Goal: Task Accomplishment & Management: Manage account settings

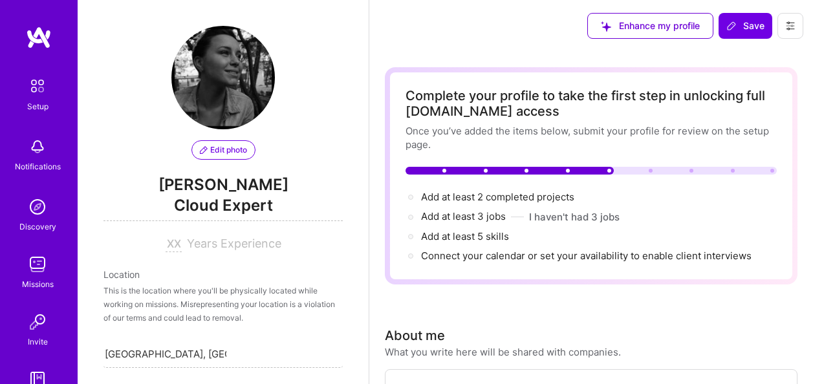
select select "DE"
select select "Future Date"
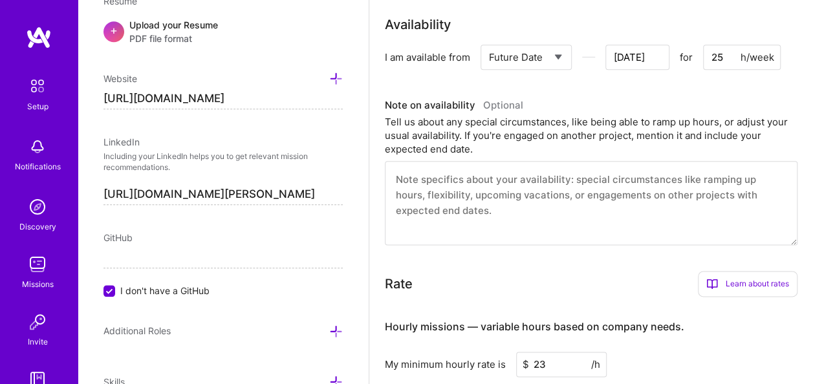
scroll to position [746, 0]
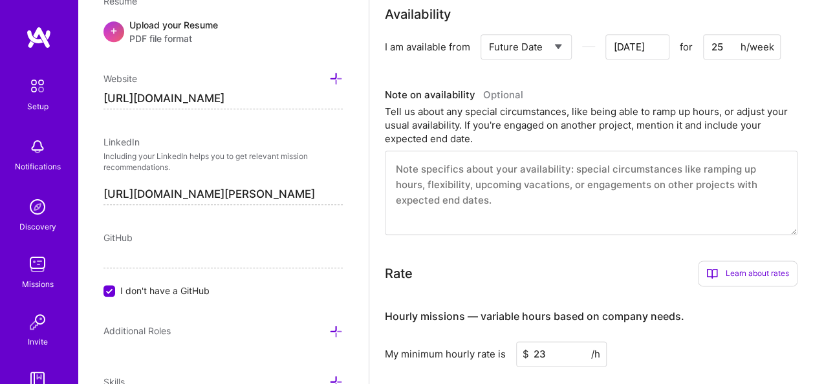
click at [445, 175] on textarea at bounding box center [591, 193] width 413 height 84
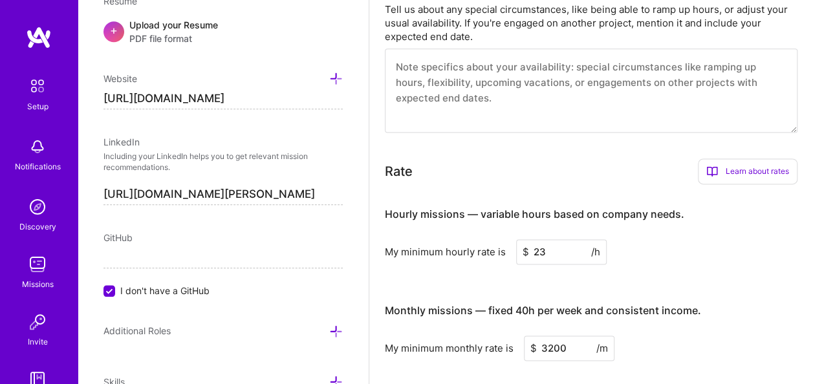
scroll to position [847, 0]
type input "[DATE]"
type textarea "M"
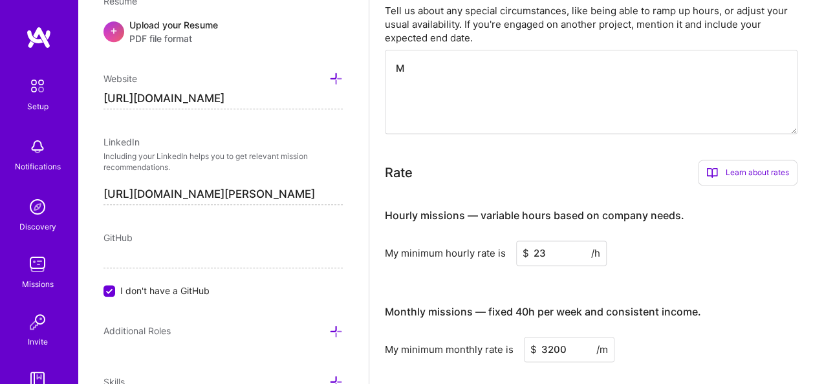
type input "[DATE]"
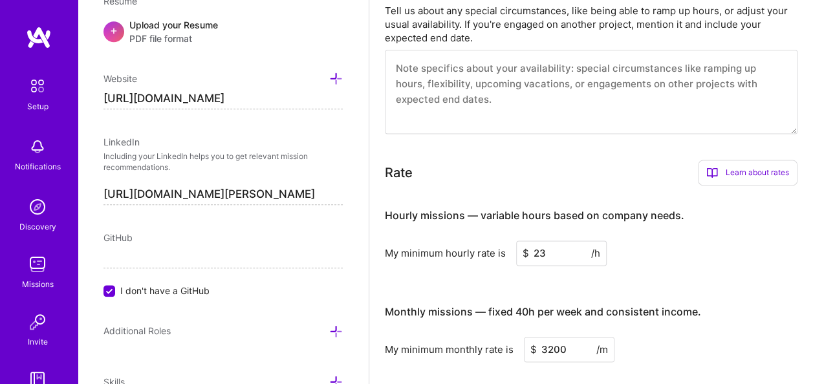
type input "[DATE]"
type textarea "M"
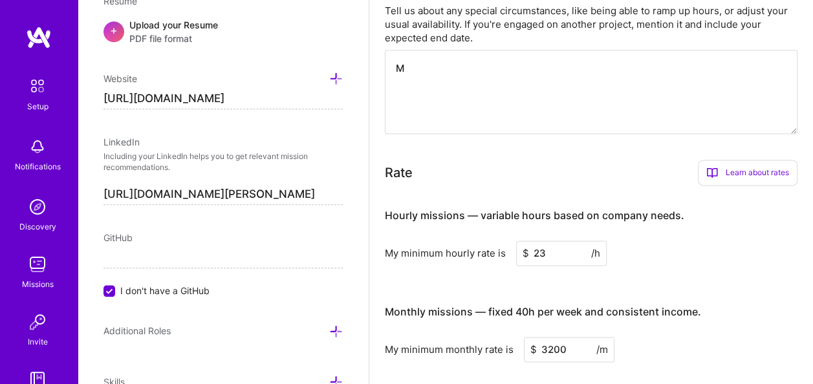
type input "[DATE]"
type textarea "My"
type input "[DATE]"
type textarea "My"
type input "[DATE]"
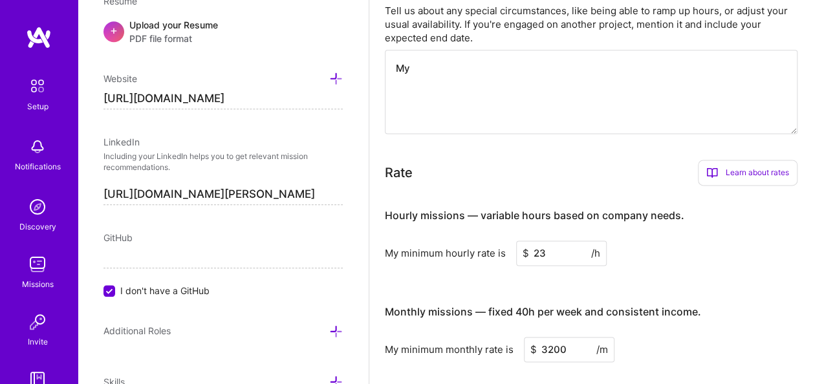
type textarea "My d"
type input "[DATE]"
type textarea "My dai"
type input "[DATE]"
type textarea "My daily"
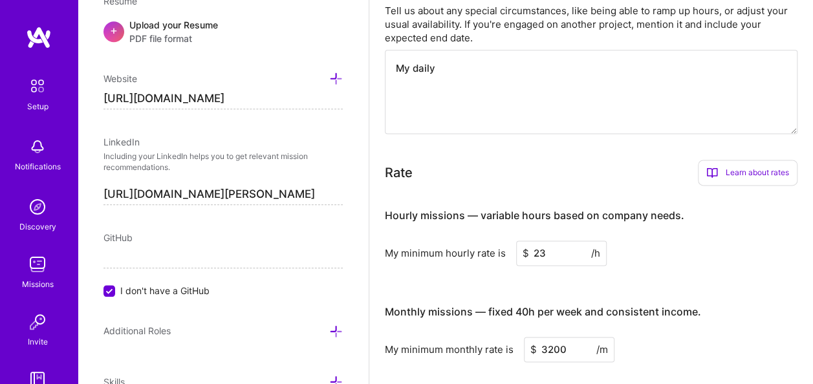
type input "[DATE]"
type textarea "My daily"
type input "[DATE]"
type textarea "My daily h"
type input "[DATE]"
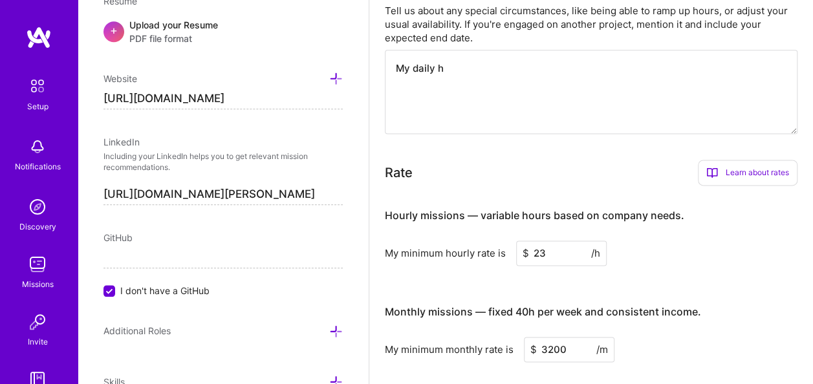
type textarea "My daily ho"
type input "[DATE]"
type textarea "My daily hou"
type input "[DATE]"
type textarea "My daily ho"
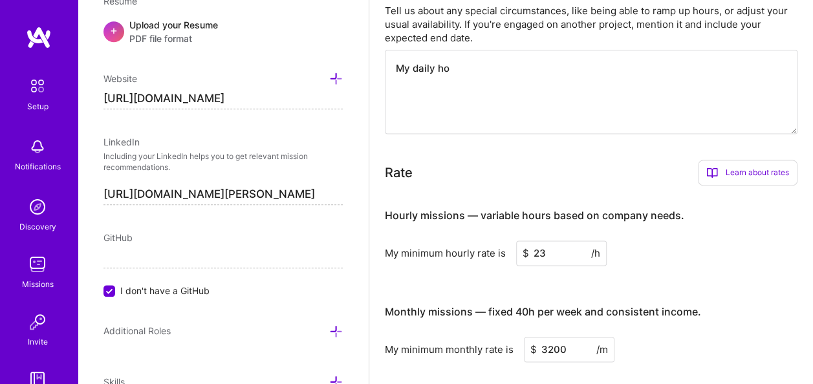
type input "[DATE]"
type textarea "My daily h"
type input "[DATE]"
type textarea "My daily"
type input "[DATE]"
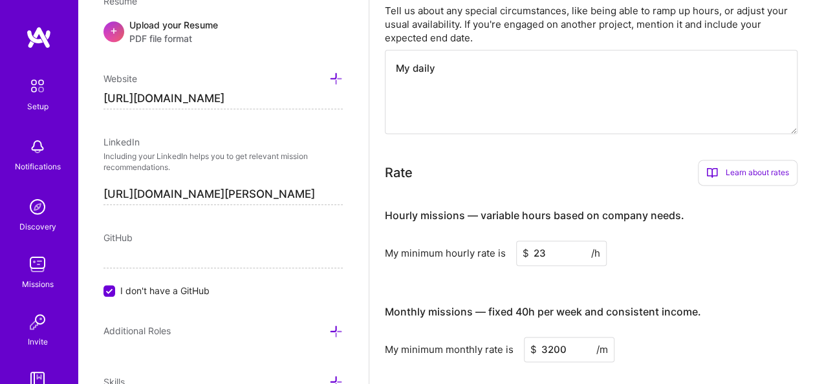
type textarea "My daily a"
type input "[DATE]"
type textarea "My daily av"
type input "[DATE]"
type textarea "My daily avai"
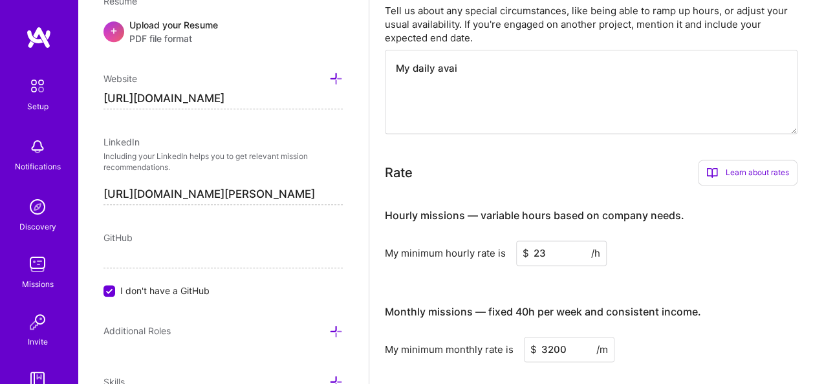
type input "[DATE]"
type textarea "My daily avail"
type input "[DATE]"
type textarea "My daily availa"
type input "[DATE]"
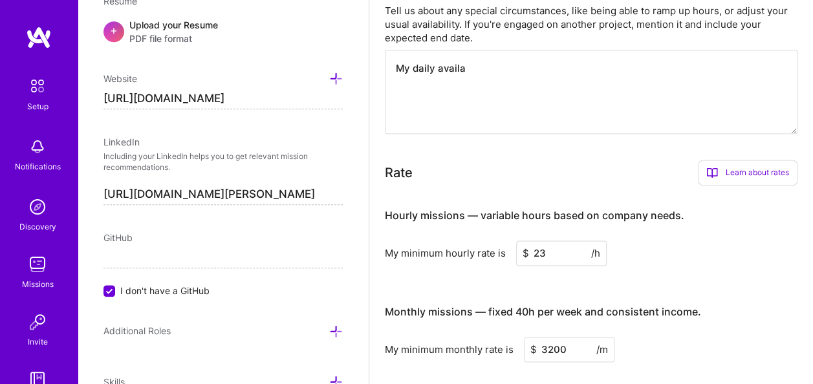
type textarea "My daily availab"
type input "[DATE]"
type textarea "My daily availabi"
type input "[DATE]"
type textarea "My daily availabil"
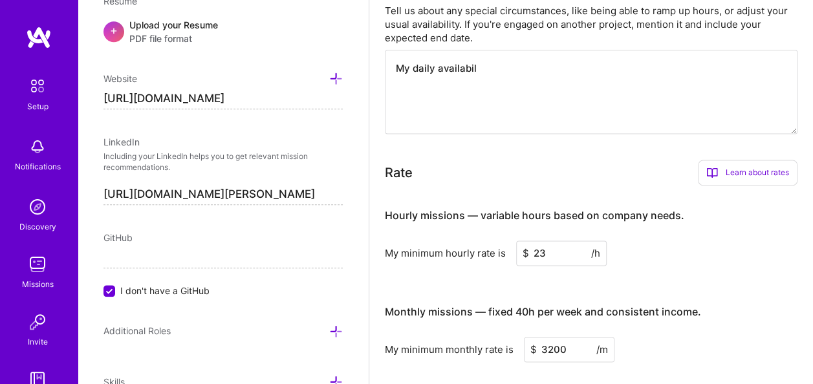
type input "[DATE]"
type textarea "My daily availabili"
type input "[DATE]"
type textarea "My daily availabilit"
type input "[DATE]"
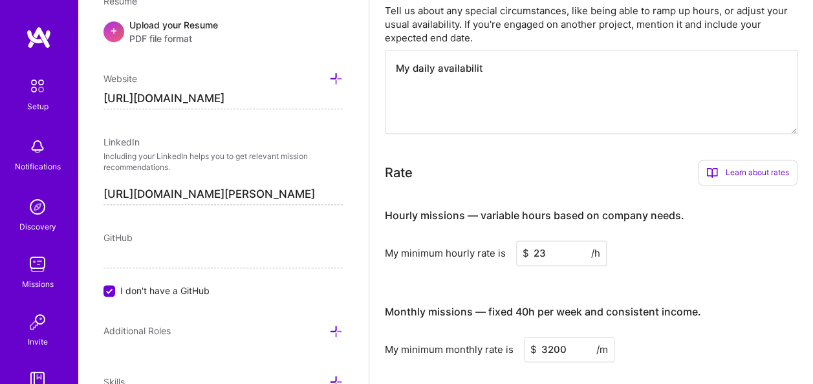
type textarea "My daily availability"
type input "[DATE]"
type textarea "My daily availability"
type input "[DATE]"
type textarea "My daily availability s"
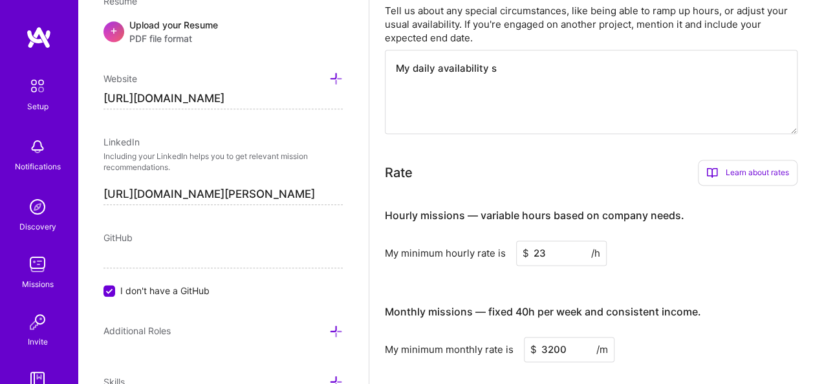
type input "[DATE]"
type textarea "My daily availability st"
type input "[DATE]"
type textarea "My daily availability sta"
type input "[DATE]"
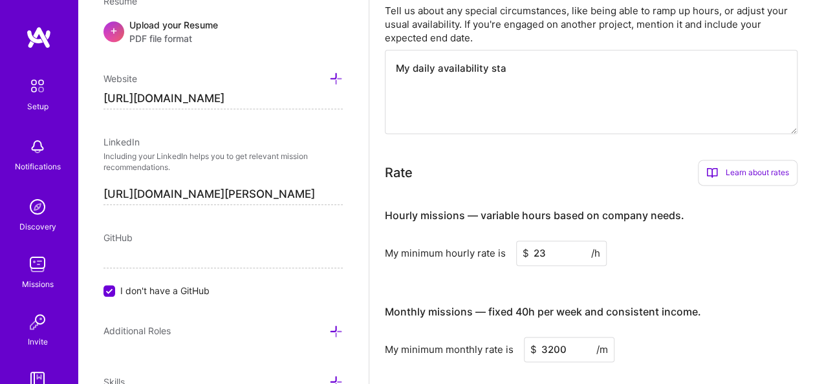
type textarea "My daily availability star"
type input "[DATE]"
type textarea "My daily availability start"
type input "[DATE]"
type textarea "My daily availability starts"
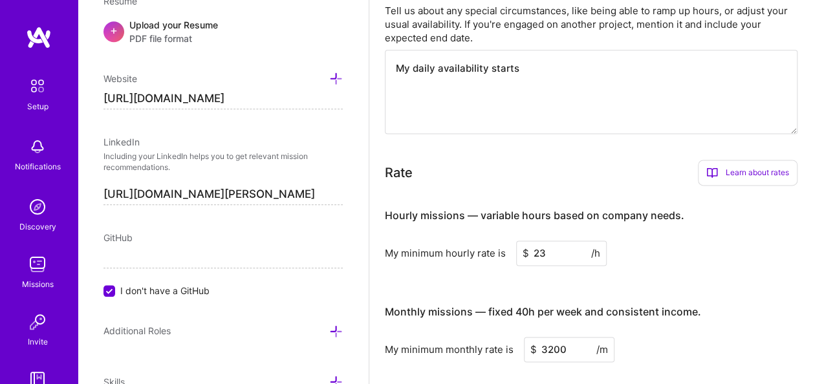
type input "[DATE]"
type textarea "My daily availability starts"
type input "[DATE]"
type textarea "My daily availability starts f"
type input "[DATE]"
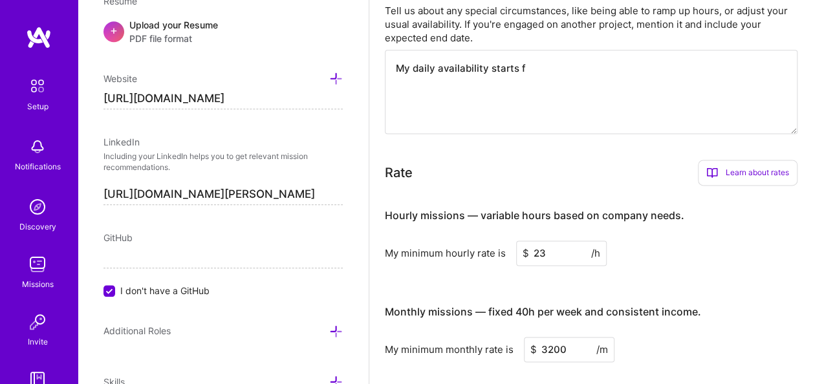
type textarea "My daily availability starts fr"
type input "[DATE]"
type textarea "My daily availability starts fro"
type input "[DATE]"
type textarea "My daily availability starts from"
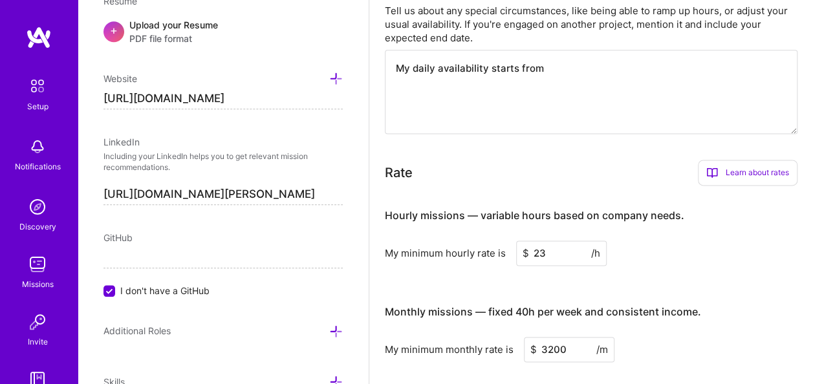
type input "[DATE]"
type textarea "My daily availability starts from"
type input "[DATE]"
type textarea "My daily availability starts from 1"
type input "[DATE]"
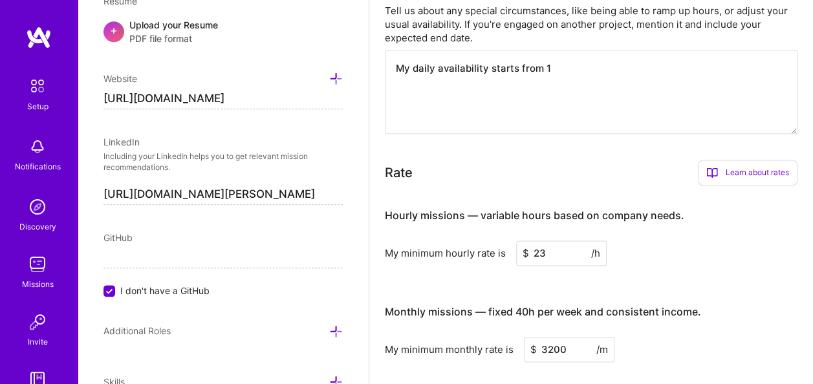
type textarea "My daily availability starts from 12"
type input "[DATE]"
type textarea "My daily availability starts from 12."
type input "[DATE]"
type textarea "My daily availability starts from 12.3"
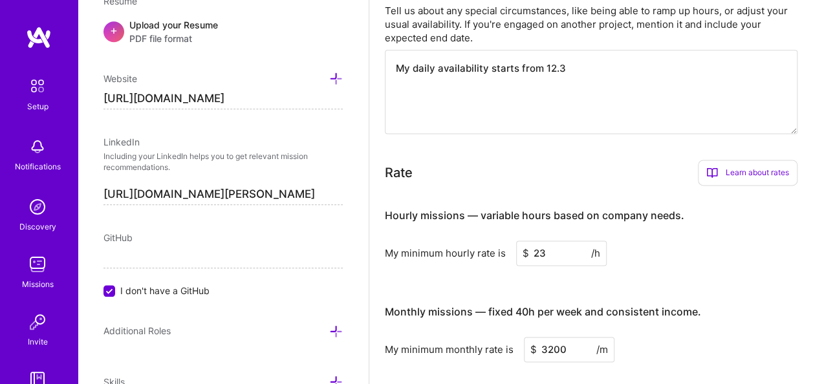
type input "[DATE]"
type textarea "My daily availability starts from 12.30"
type input "[DATE]"
type textarea "My daily availability starts from 12.30"
type input "[DATE]"
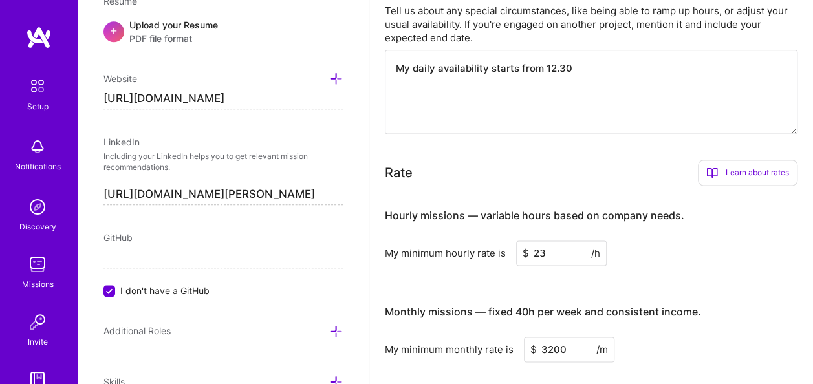
type textarea "My daily availability starts from 12.30 ("
type input "[DATE]"
type textarea "My daily availability starts from 12.30 (U"
type input "[DATE]"
type textarea "My daily availability starts from 12.30 (UT"
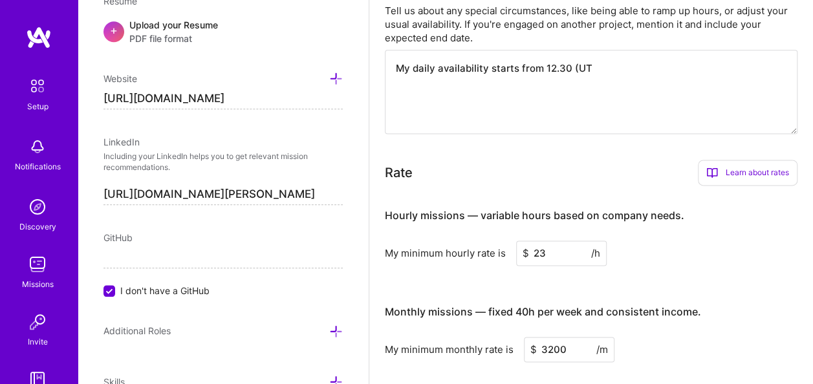
type input "[DATE]"
type textarea "My daily availability starts from 12.30 (UTC"
type input "[DATE]"
type textarea "My daily availability starts from 12.30 (UTC+"
type input "[DATE]"
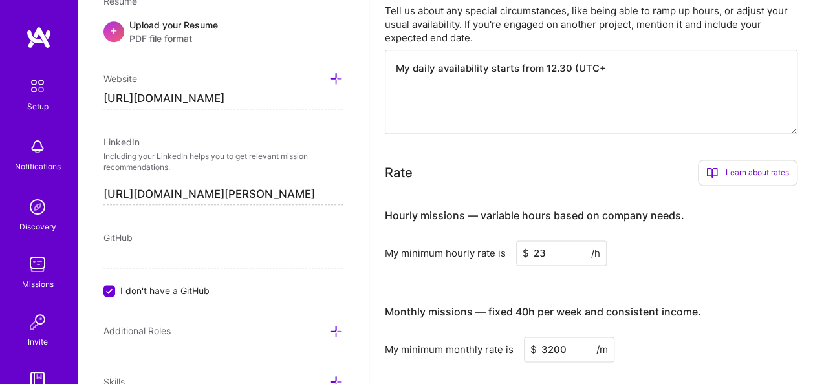
type textarea "My daily availability starts from 12.30 (UTC+1"
type input "[DATE]"
type textarea "My daily availability starts from 12.30 (UTC+1)"
click at [569, 69] on textarea "My daily availability starts from 12.30 (UTC+1)" at bounding box center [591, 92] width 413 height 84
type input "[DATE]"
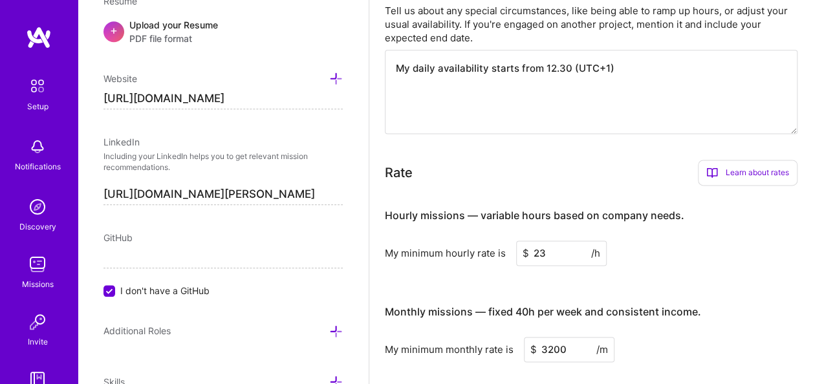
type textarea "My daily availability starts from 12.30 (UTC+1)"
type input "[DATE]"
type textarea "My daily availability starts from 12.30 p (UTC+1)"
type input "[DATE]"
type textarea "My daily availability starts from 12.30 pm (UTC+1)"
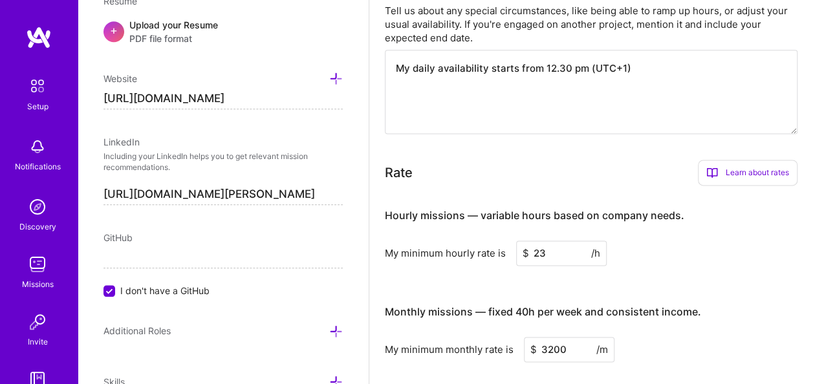
type input "[DATE]"
type textarea "My daily availability starts from 12.30 pm (UTC+1)"
type input "[DATE]"
type textarea "My daily availability starts from 12.30 pm (UTC+1)"
click at [658, 62] on textarea "My daily availability starts from 12.30 pm (UTC+1)" at bounding box center [591, 92] width 413 height 84
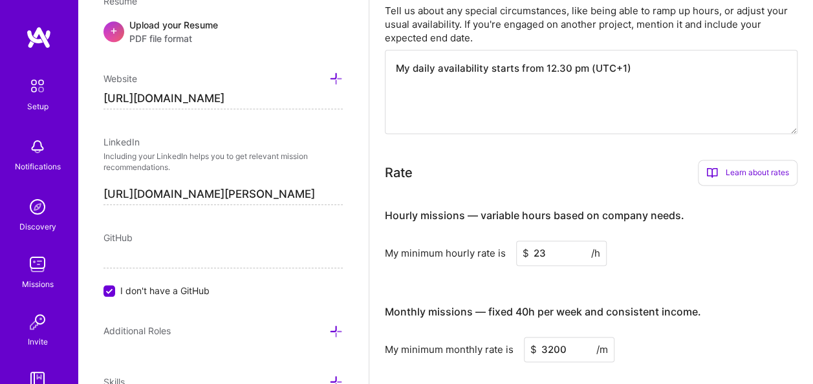
type input "[DATE]"
type textarea "My daily availability starts from 12.30 pm (UTC+1)"
type input "[DATE]"
type textarea "My daily availability starts from 12.30 pm (UTC+1)"
type input "[DATE]"
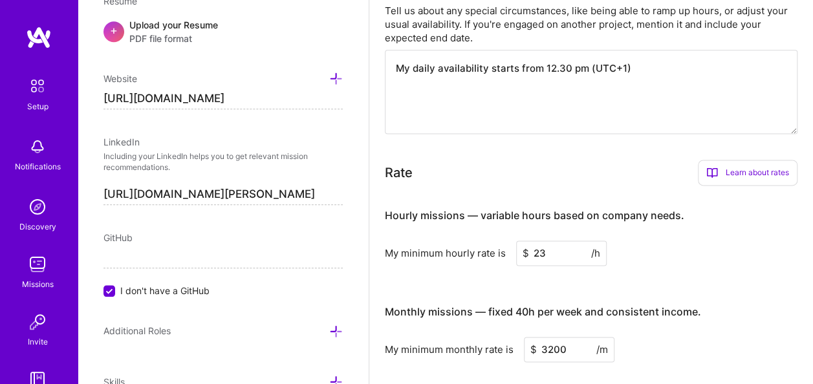
type textarea "My daily availability starts from 12.30 pm (UTC+1"
type input "[DATE]"
type textarea "My daily availability starts from 12.30 pm (UTC+"
type input "[DATE]"
type textarea "My daily availability starts from 12.30 pm (UTC"
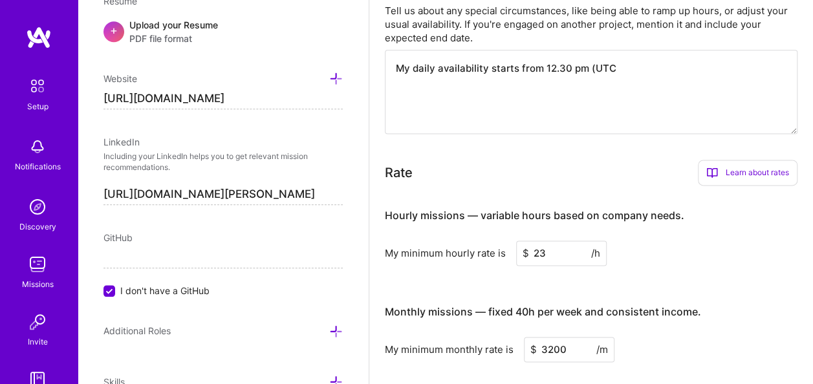
type input "[DATE]"
type textarea "My daily availability starts from 12.30 pm (UT"
type input "[DATE]"
type textarea "My daily availability starts from 12.30 pm (U"
type input "[DATE]"
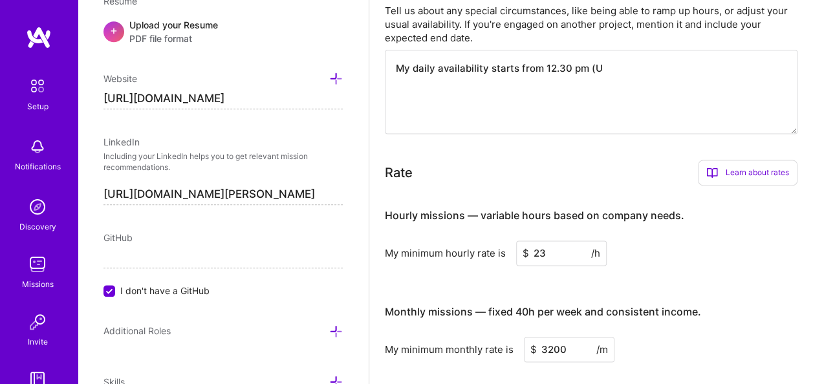
type textarea "My daily availability starts from 12.30 pm ("
type input "[DATE]"
type textarea "My daily availability starts from 12.30 pm"
type input "[DATE]"
type textarea "My daily availability starts from 12.30 pm"
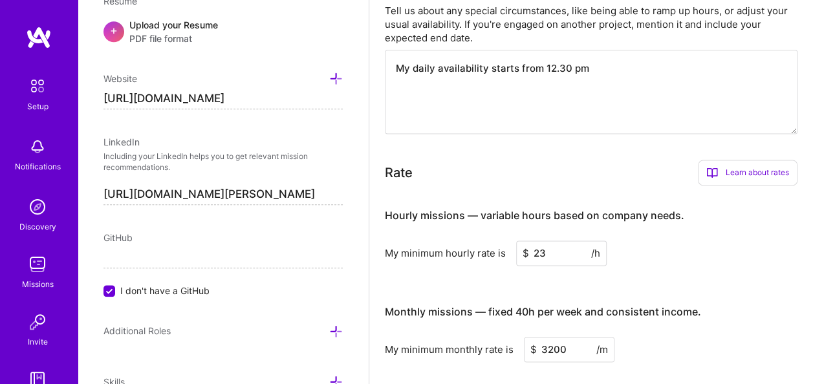
type input "[DATE]"
type textarea "My daily availability starts from 12.30 p"
type input "[DATE]"
type textarea "My daily availability starts from 12.30"
type input "[DATE]"
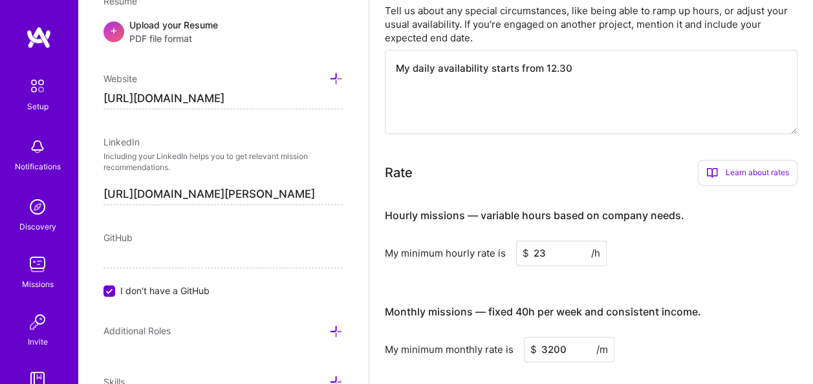
type textarea "My daily availability starts from 12.30 p"
type input "[DATE]"
type textarea "My daily availability starts from 12.30 pm"
type input "[DATE]"
type textarea "My daily availability starts from 12.30 pm"
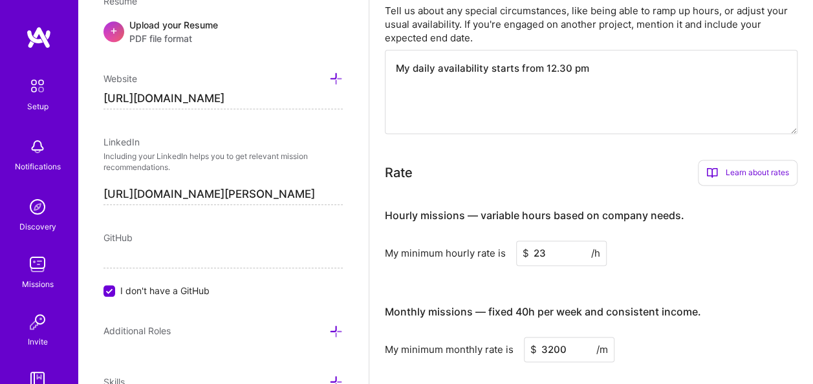
type input "[DATE]"
type textarea "My daily availability starts from 12.30 pm u"
type input "[DATE]"
type textarea "My daily availability starts from 12.30 pm un"
type input "[DATE]"
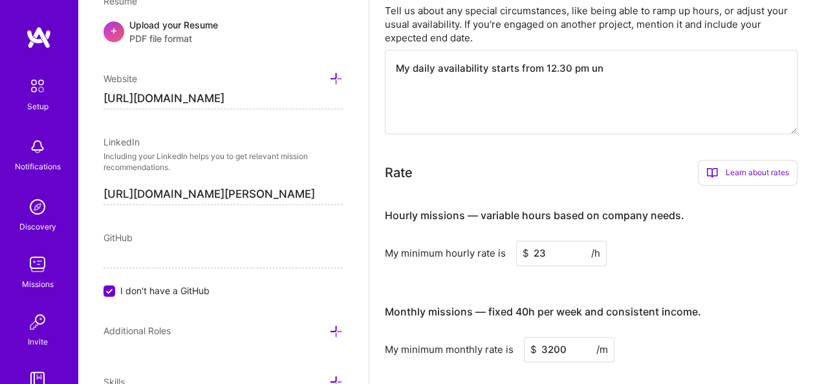
type textarea "My daily availability starts from 12.30 pm unt"
type input "[DATE]"
type textarea "My daily availability starts from 12.30 pm unti"
type input "[DATE]"
type textarea "My daily availability starts from 12.30 pm until"
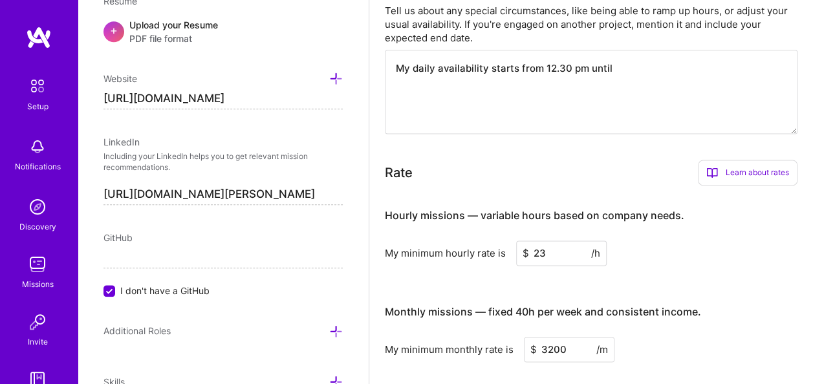
type input "[DATE]"
type textarea "My daily availability starts from 12.30 pm until"
type input "[DATE]"
type textarea "My daily availability starts from 12.30 pm until"
type input "[DATE]"
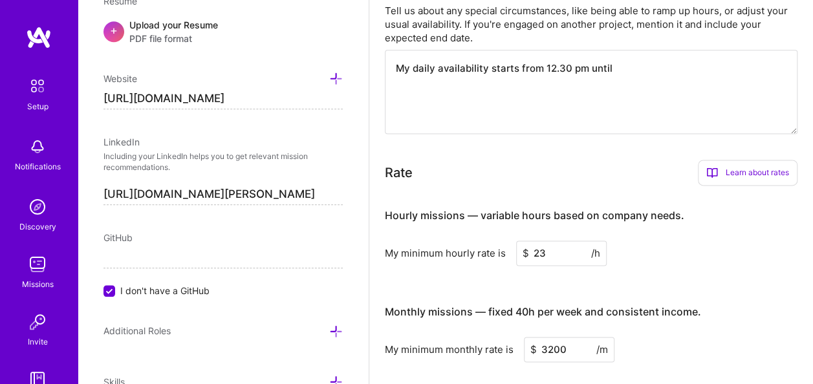
type textarea "My daily availability starts from 12.30 pm unti"
type input "[DATE]"
type textarea "My daily availability starts from 12.30 pm unt"
type input "[DATE]"
type textarea "My daily availability starts from 12.30 pm un"
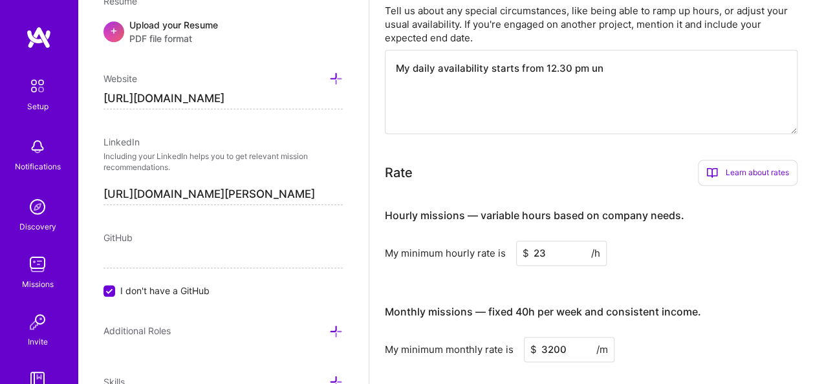
type input "[DATE]"
type textarea "My daily availability starts from 12.30 pm u"
type input "[DATE]"
type textarea "My daily availability starts from 12.30 pm"
type input "[DATE]"
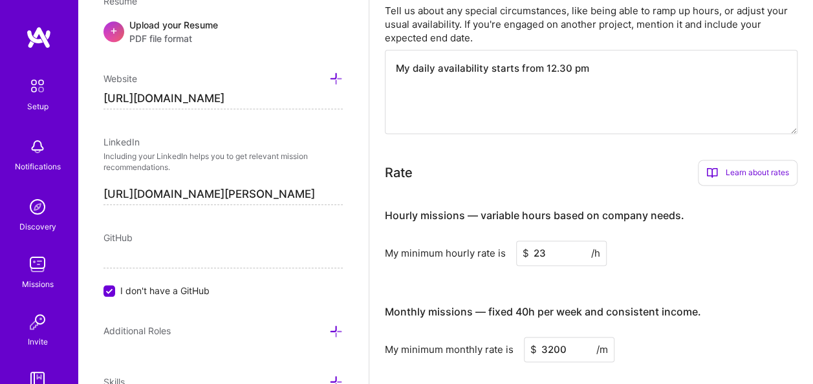
type textarea "My daily availability starts from 12.30 pm a"
type input "[DATE]"
type textarea "My daily availability starts from 12.30 pm an"
type input "[DATE]"
type textarea "My daily availability starts from 12.30 pm and"
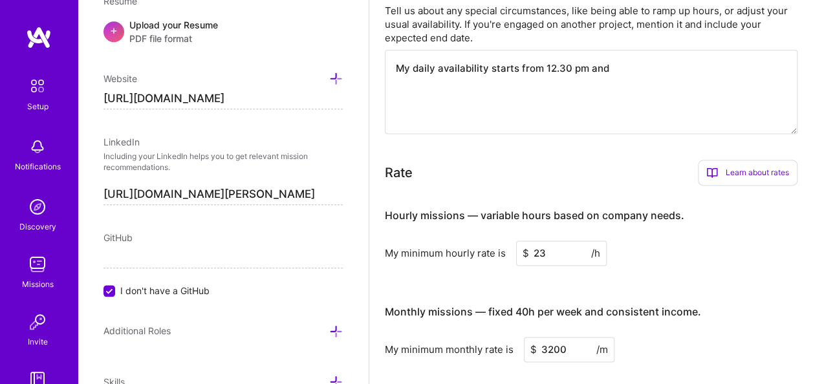
type input "[DATE]"
type textarea "My daily availability starts from 12.30 pm and"
type input "[DATE]"
type textarea "My daily availability starts from 12.30 pm and g"
type input "[DATE]"
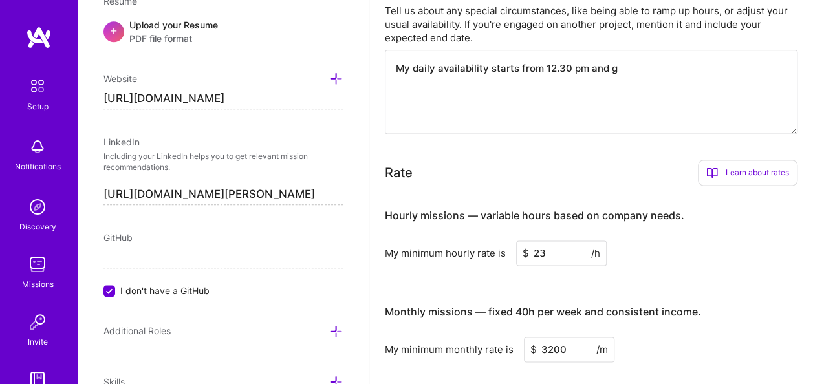
type textarea "My daily availability starts from 12.30 pm and go"
type input "[DATE]"
type textarea "My daily availability starts from 12.30 pm and goe"
type input "[DATE]"
type textarea "My daily availability starts from 12.30 pm and goes"
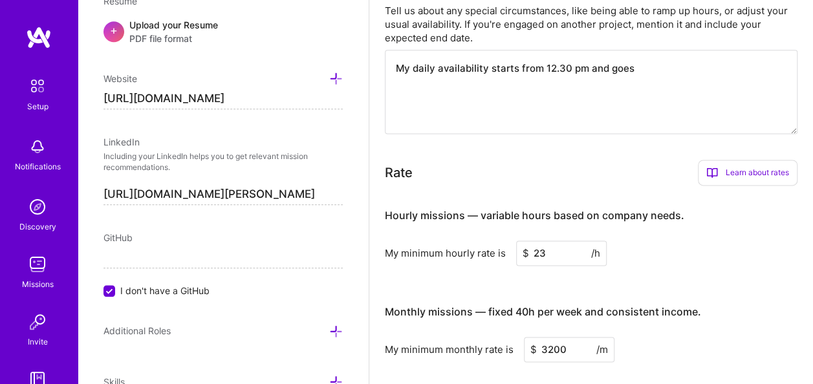
type input "[DATE]"
type textarea "My daily availability starts from 12.30 pm and goes"
type input "[DATE]"
type textarea "My daily availability starts from 12.30 pm and goes u"
type input "[DATE]"
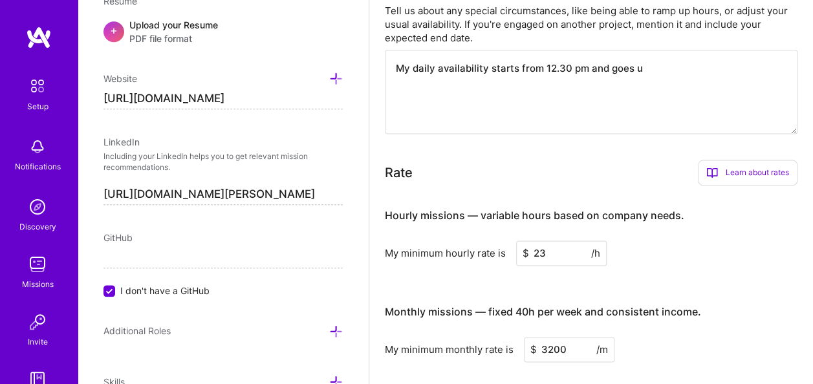
type textarea "My daily availability starts from 12.30 pm and goes un"
type input "[DATE]"
type textarea "My daily availability starts from 12.30 pm and goes unt"
type input "[DATE]"
type textarea "My daily availability starts from 12.30 pm and goes unti"
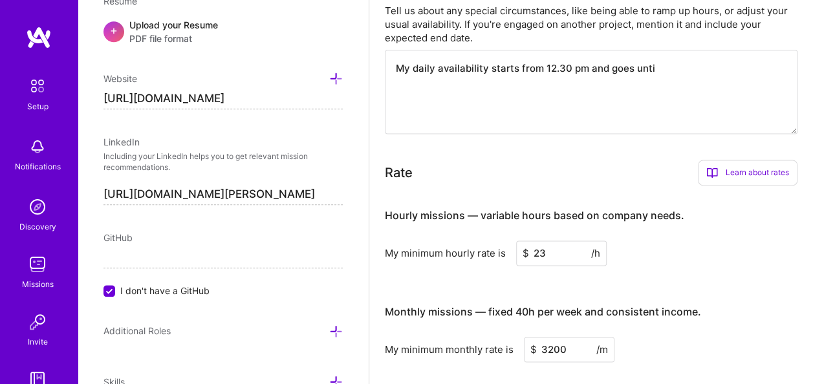
type input "[DATE]"
type textarea "My daily availability starts from 12.30 pm and goes until"
type input "[DATE]"
type textarea "My daily availability starts from 12.30 pm and goes until"
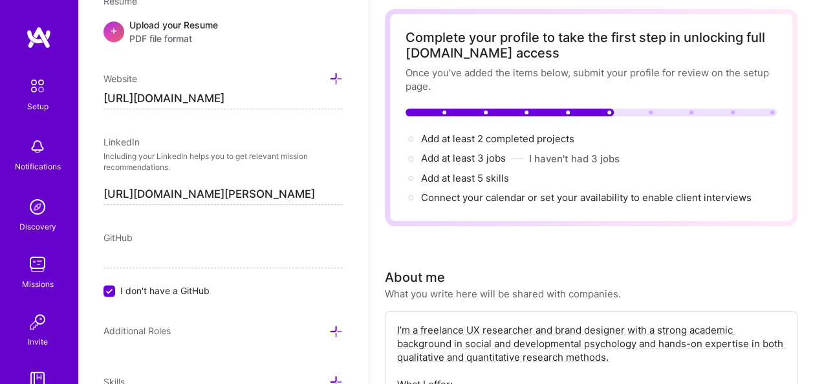
scroll to position [0, 0]
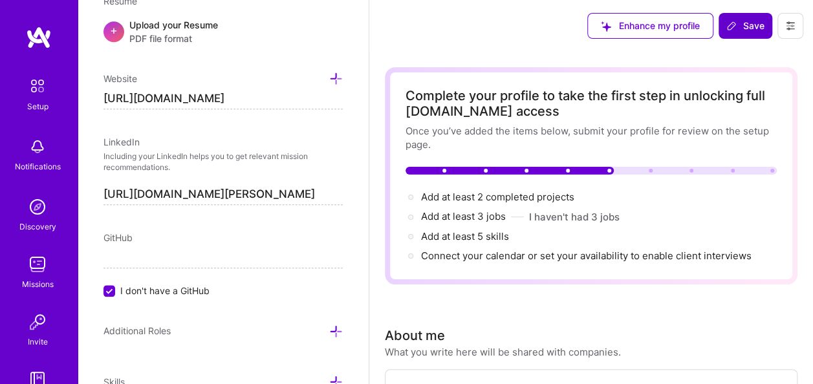
click at [748, 27] on span "Save" at bounding box center [745, 25] width 38 height 13
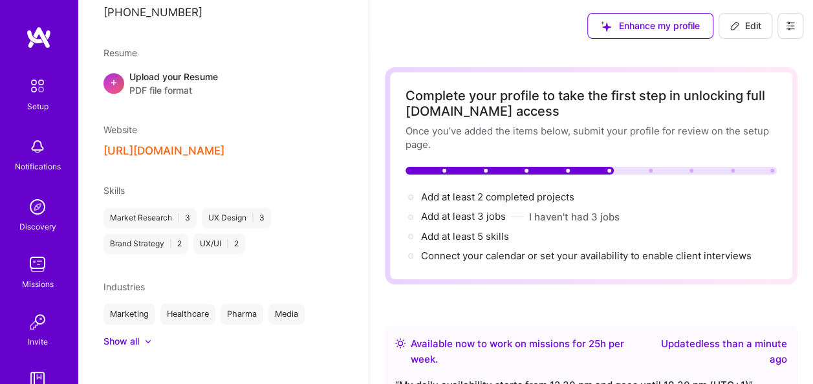
click at [744, 27] on span "Edit" at bounding box center [746, 25] width 32 height 13
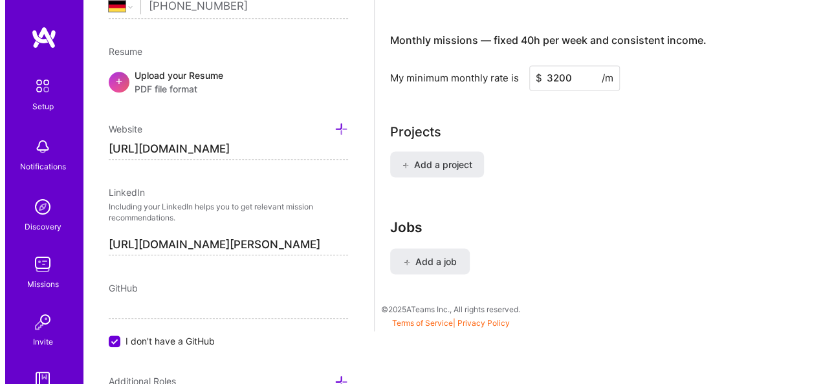
scroll to position [1122, 0]
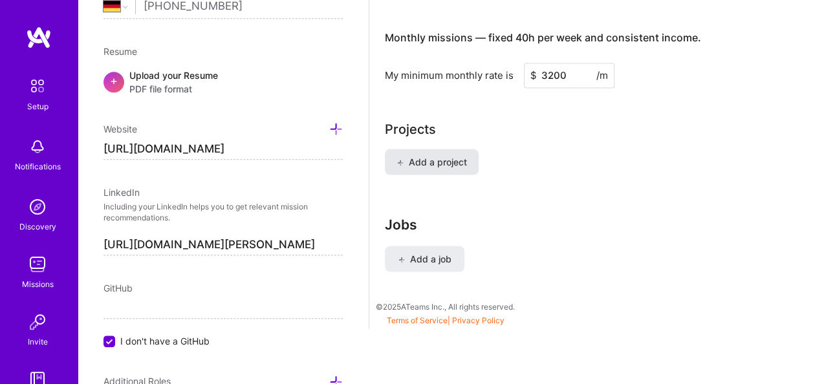
click at [417, 163] on span "Add a project" at bounding box center [431, 161] width 71 height 13
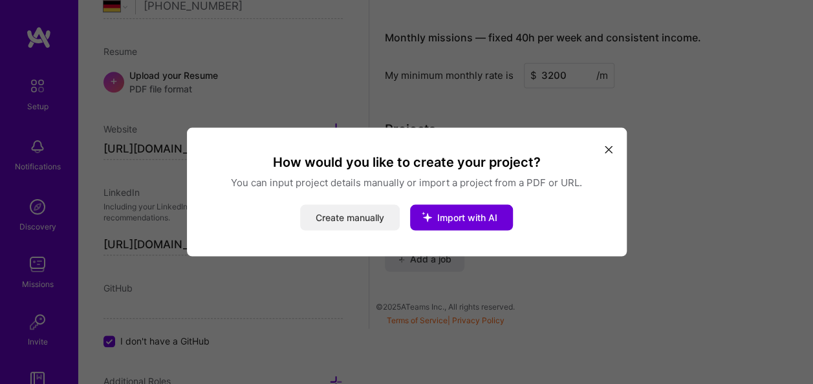
click at [349, 219] on button "Create manually" at bounding box center [350, 218] width 100 height 26
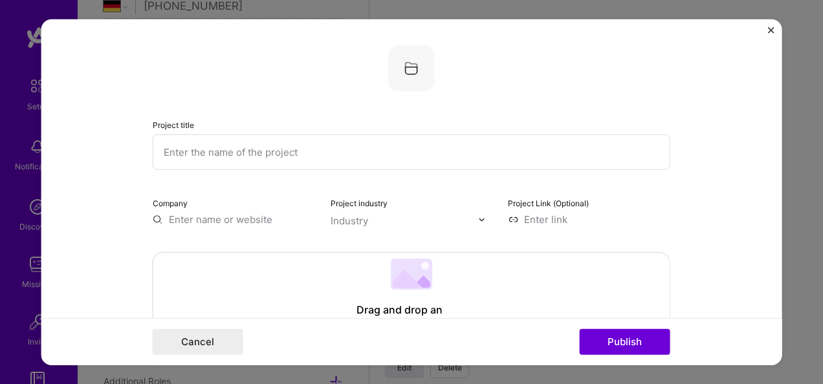
click at [209, 167] on input "text" at bounding box center [411, 153] width 517 height 36
click at [247, 146] on input "text" at bounding box center [411, 153] width 517 height 36
paste input "SignSetu- A all inclusive Educational Plattform for Deaf (DHH) Students"
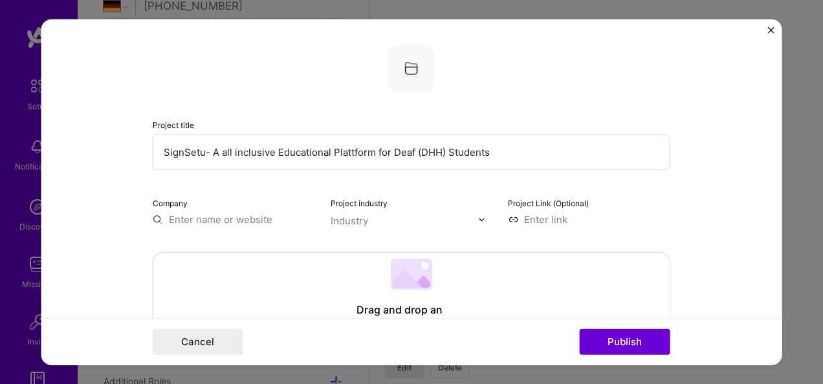
click at [212, 218] on input "text" at bounding box center [234, 220] width 162 height 14
click at [274, 211] on div "Company SignSetu" at bounding box center [234, 211] width 162 height 30
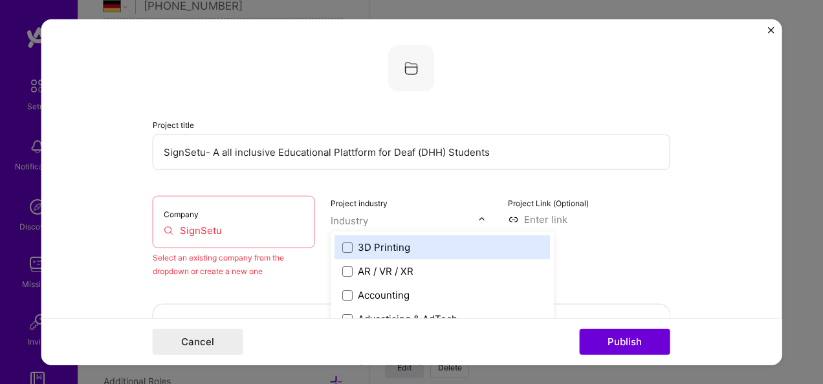
click at [390, 217] on input "text" at bounding box center [404, 221] width 147 height 14
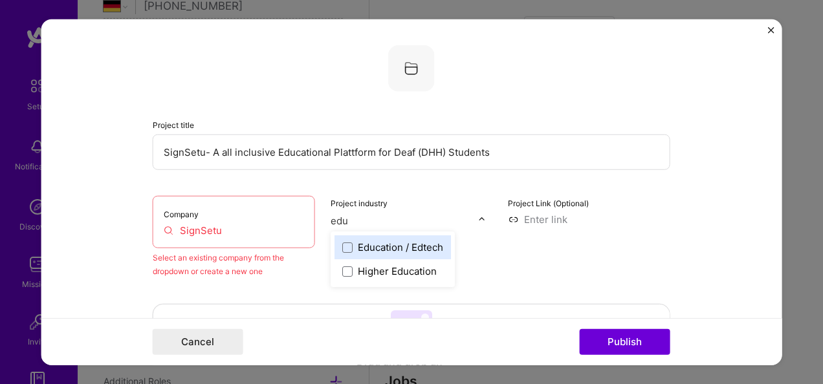
click at [392, 248] on div "Education / Edtech" at bounding box center [400, 248] width 85 height 14
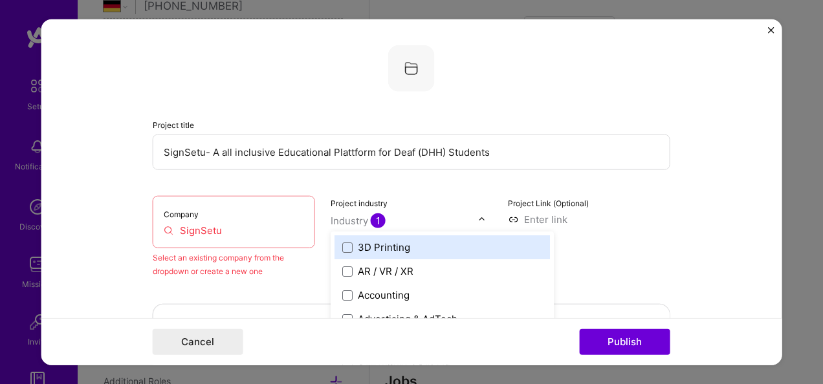
click at [709, 146] on form "Project title SignSetu- A all inclusive Educational Plattform for Deaf (DHH) St…" at bounding box center [411, 192] width 741 height 346
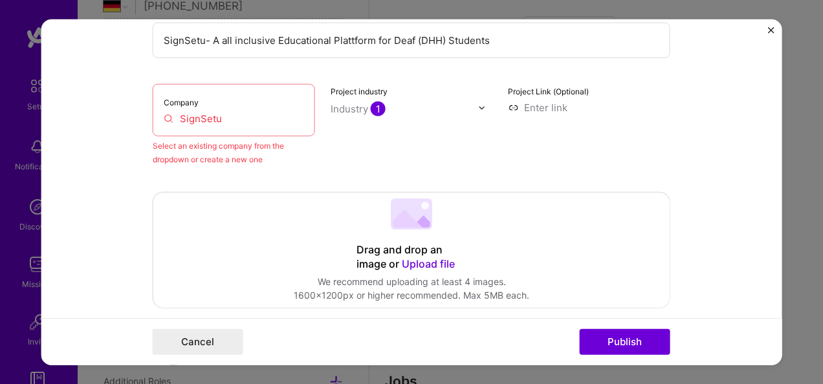
scroll to position [122, 0]
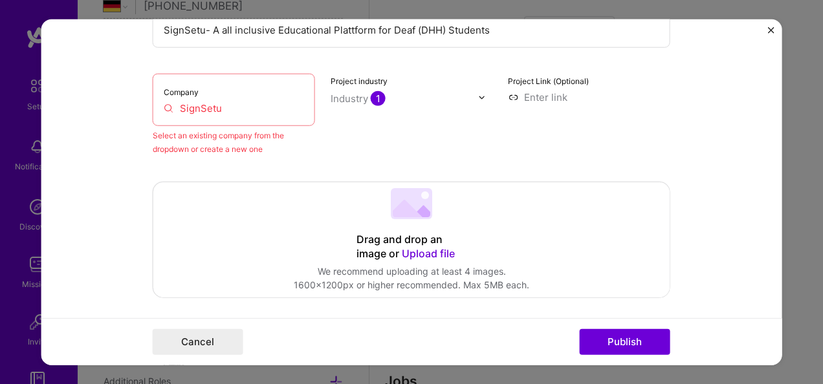
click at [542, 93] on input at bounding box center [589, 98] width 162 height 14
paste input "[URL][DOMAIN_NAME][PERSON_NAME][PERSON_NAME]"
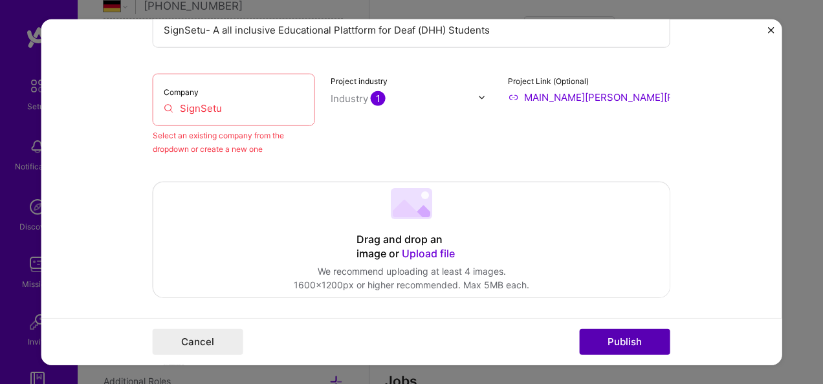
click at [611, 339] on button "Publish" at bounding box center [625, 342] width 91 height 26
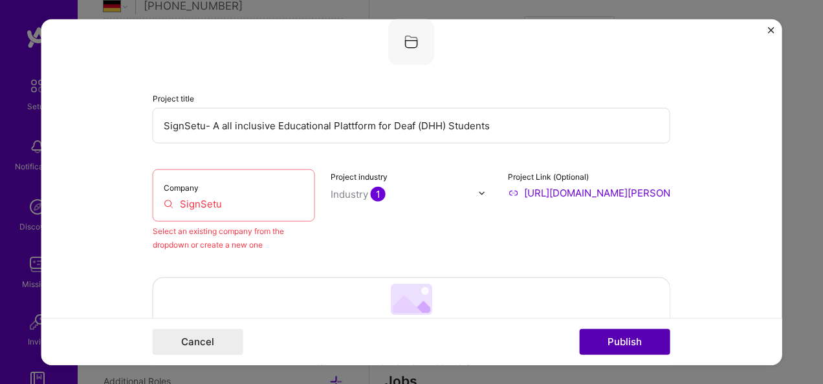
scroll to position [26, 0]
click at [238, 199] on input "SignSetu" at bounding box center [234, 205] width 140 height 14
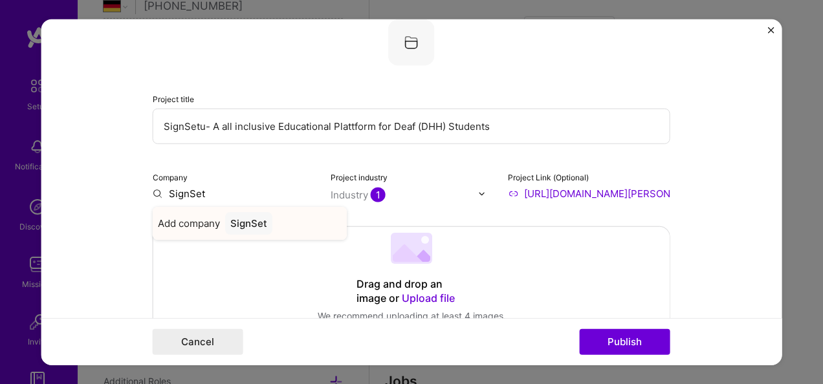
click at [262, 220] on div "SignSet" at bounding box center [248, 223] width 47 height 23
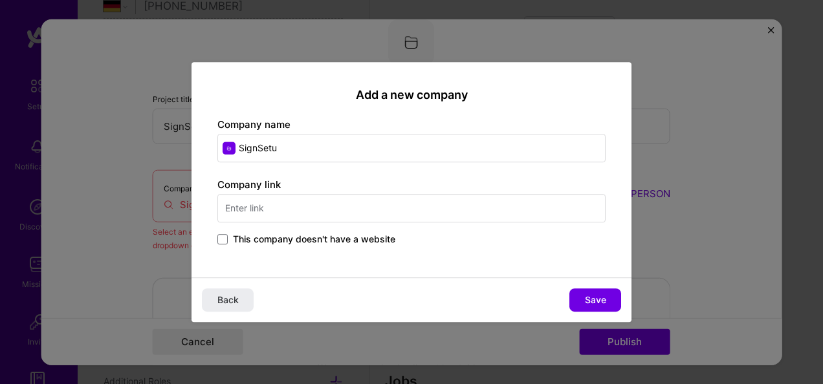
click at [263, 211] on input "text" at bounding box center [411, 208] width 388 height 28
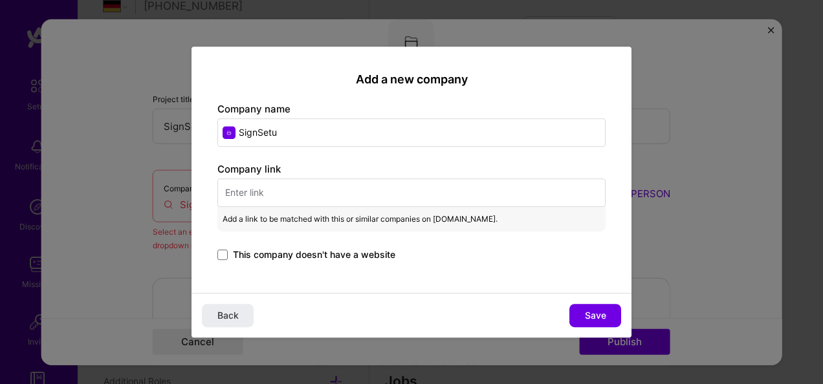
paste input "[URL][DOMAIN_NAME]"
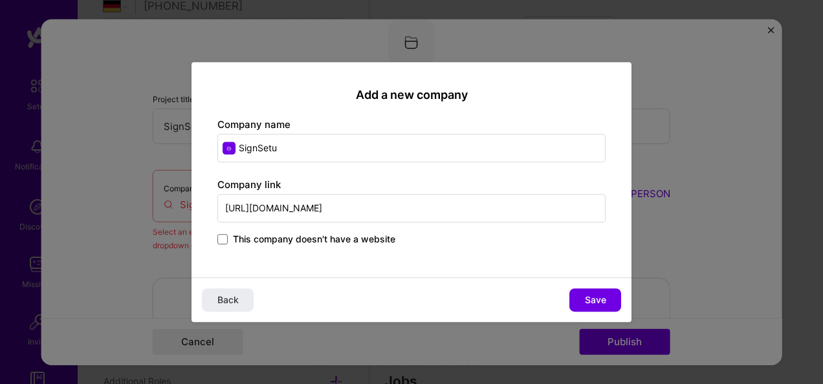
click at [337, 238] on span "This company doesn't have a website" at bounding box center [314, 239] width 162 height 13
click at [0, 0] on input "This company doesn't have a website" at bounding box center [0, 0] width 0 height 0
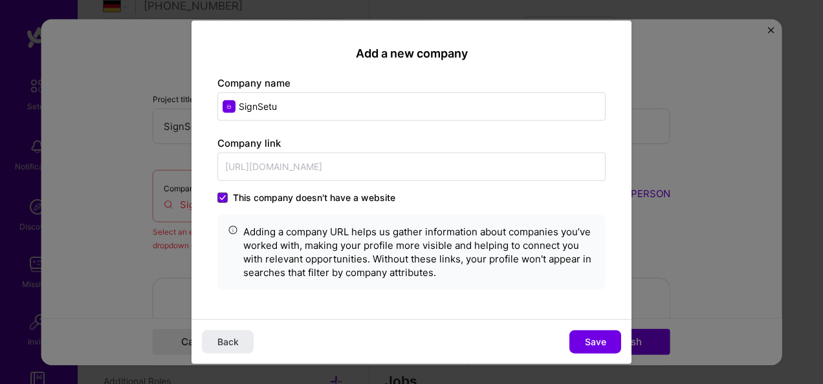
click at [223, 197] on icon at bounding box center [222, 197] width 6 height 5
click at [0, 0] on input "This company doesn't have a website" at bounding box center [0, 0] width 0 height 0
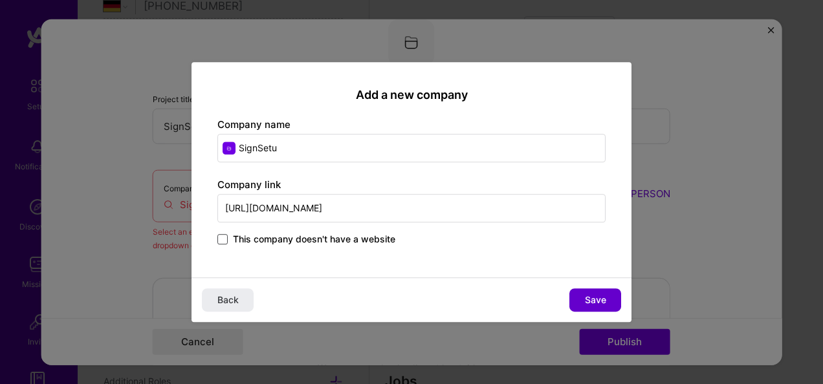
click at [597, 296] on span "Save" at bounding box center [595, 300] width 21 height 13
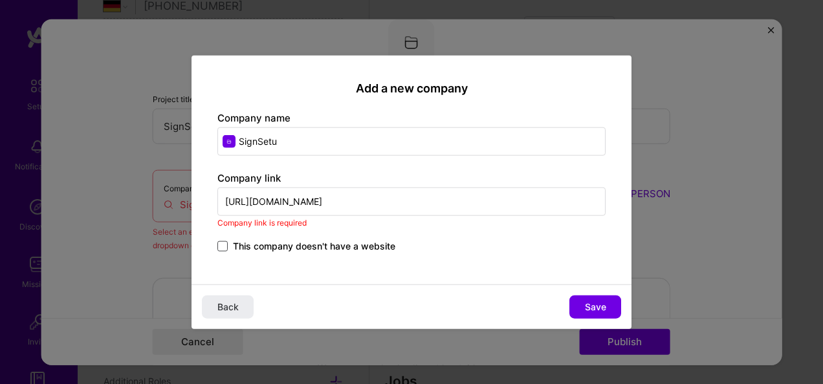
click at [527, 201] on input "[URL][DOMAIN_NAME]" at bounding box center [411, 201] width 388 height 28
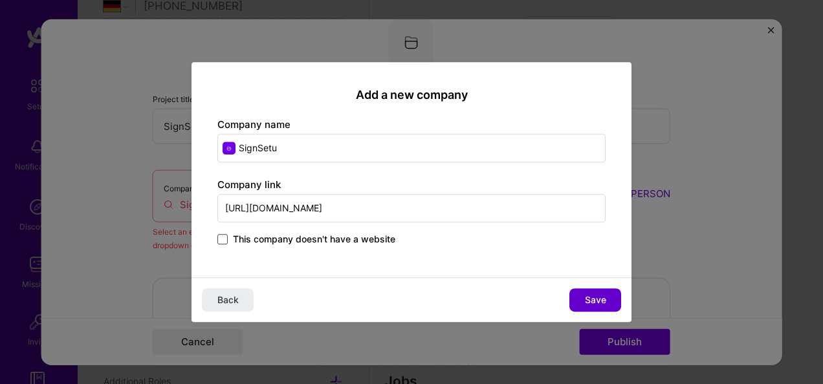
click at [587, 290] on button "Save" at bounding box center [595, 299] width 52 height 23
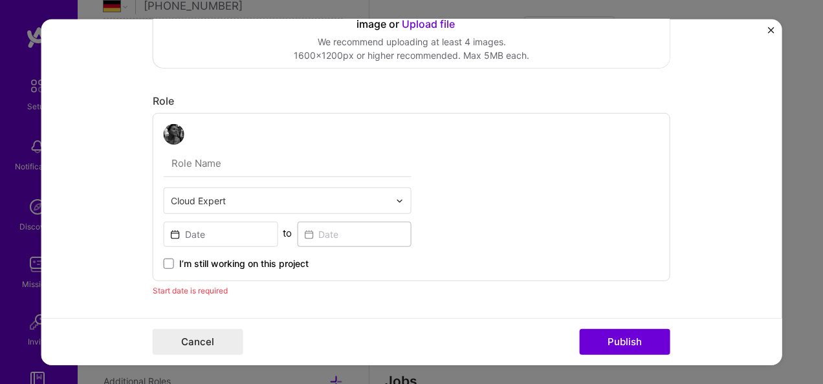
scroll to position [301, 0]
click at [342, 203] on input "text" at bounding box center [280, 200] width 219 height 14
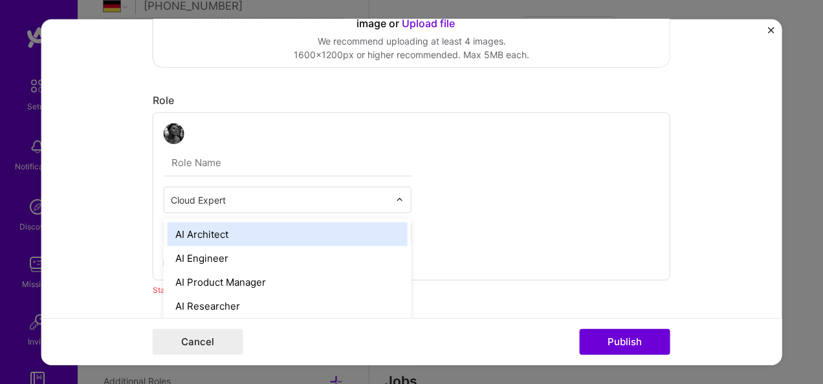
scroll to position [1200, 0]
click at [273, 226] on div "UX Expert" at bounding box center [288, 235] width 240 height 24
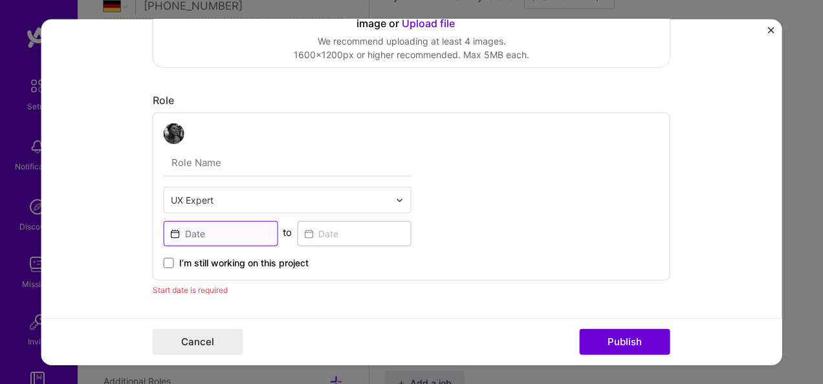
click at [251, 234] on input at bounding box center [221, 233] width 114 height 25
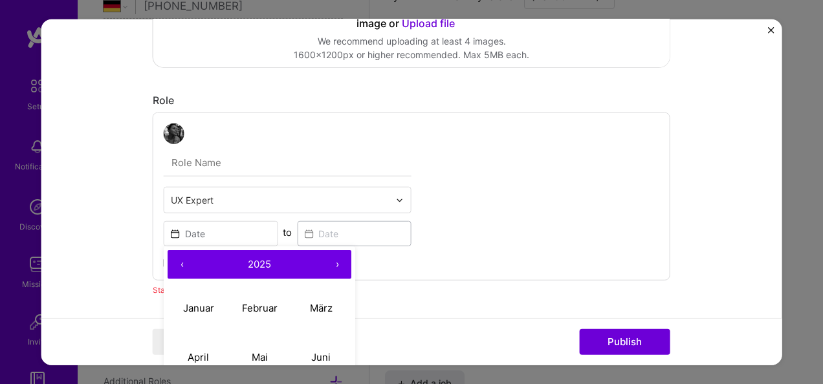
click at [179, 263] on button "‹" at bounding box center [182, 264] width 28 height 28
click at [195, 349] on button "April" at bounding box center [198, 356] width 61 height 49
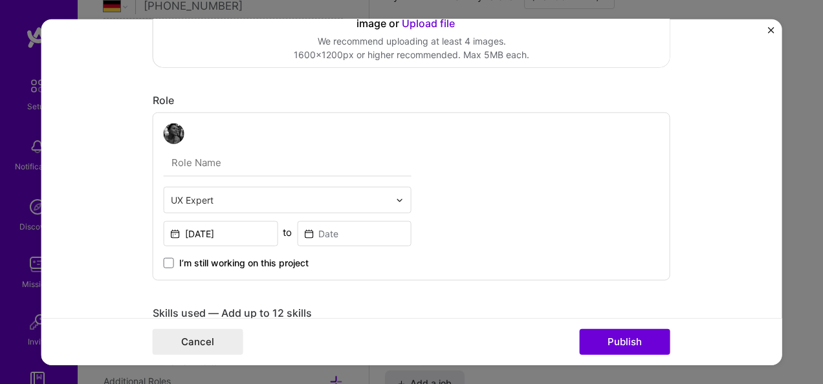
click at [164, 264] on span at bounding box center [169, 263] width 10 height 10
click at [0, 0] on input "I’m still working on this project" at bounding box center [0, 0] width 0 height 0
click at [596, 332] on button "Publish" at bounding box center [625, 342] width 91 height 26
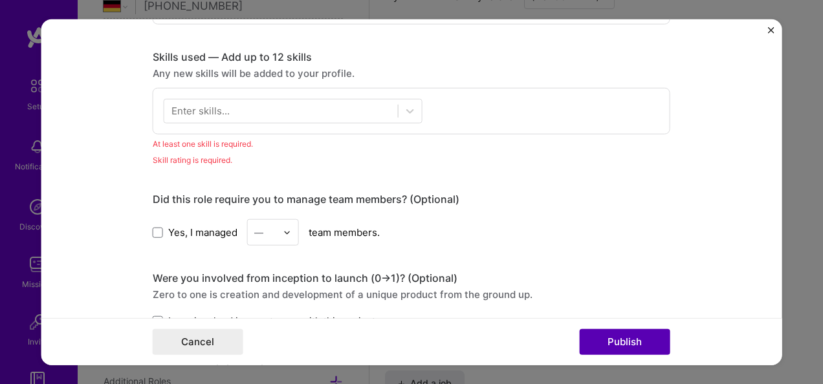
scroll to position [586, 0]
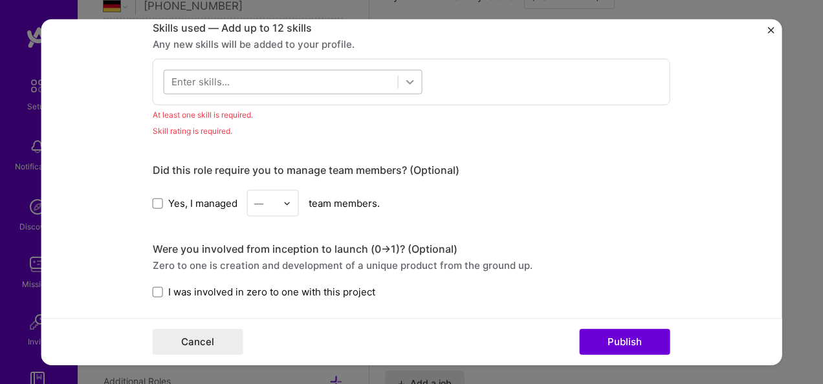
click at [406, 77] on icon at bounding box center [410, 82] width 13 height 13
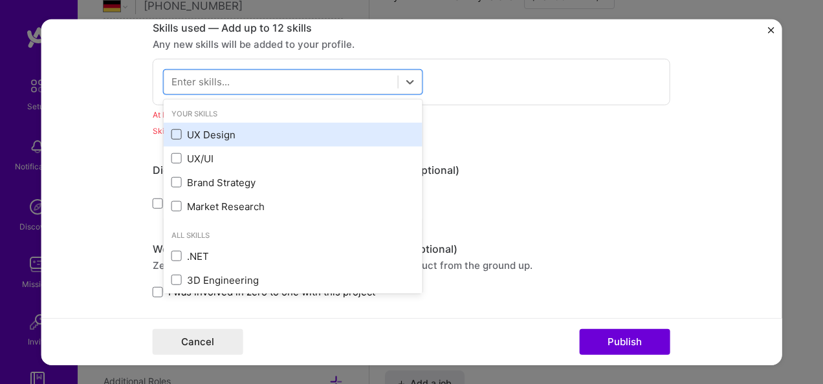
click at [171, 133] on span at bounding box center [176, 134] width 10 height 10
click at [0, 0] on input "checkbox" at bounding box center [0, 0] width 0 height 0
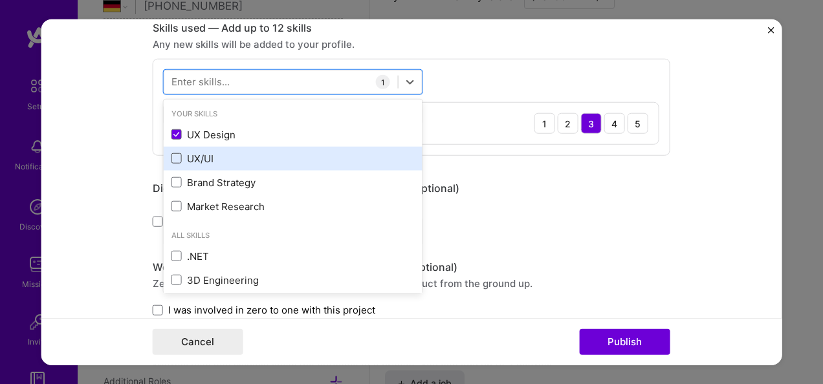
click at [175, 158] on span at bounding box center [176, 158] width 10 height 10
click at [0, 0] on input "checkbox" at bounding box center [0, 0] width 0 height 0
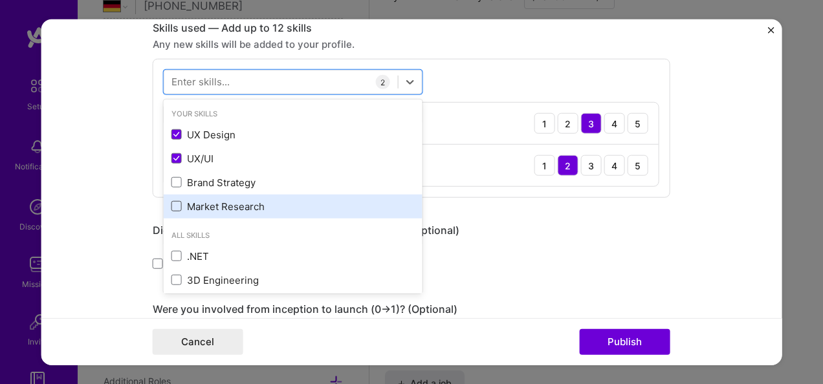
click at [171, 206] on span at bounding box center [176, 206] width 10 height 10
click at [0, 0] on input "checkbox" at bounding box center [0, 0] width 0 height 0
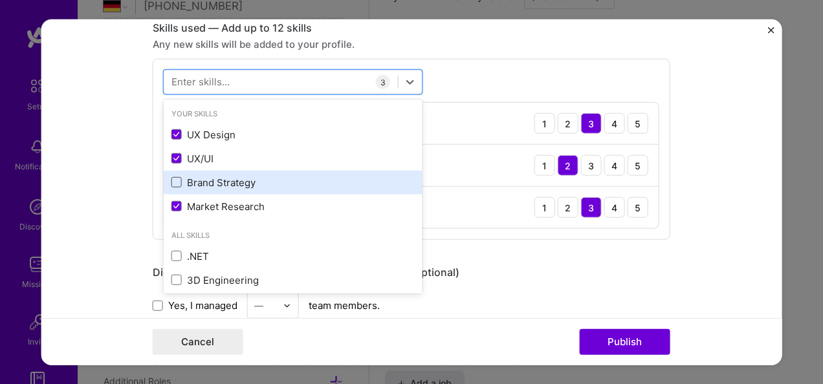
click at [173, 180] on span at bounding box center [176, 182] width 10 height 10
click at [0, 0] on input "checkbox" at bounding box center [0, 0] width 0 height 0
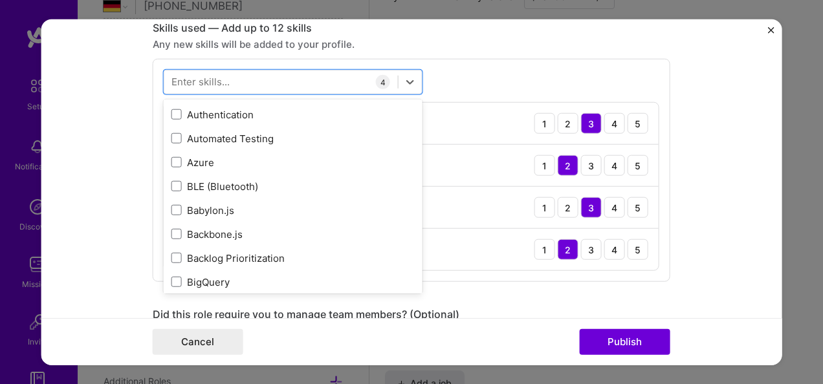
scroll to position [1150, 0]
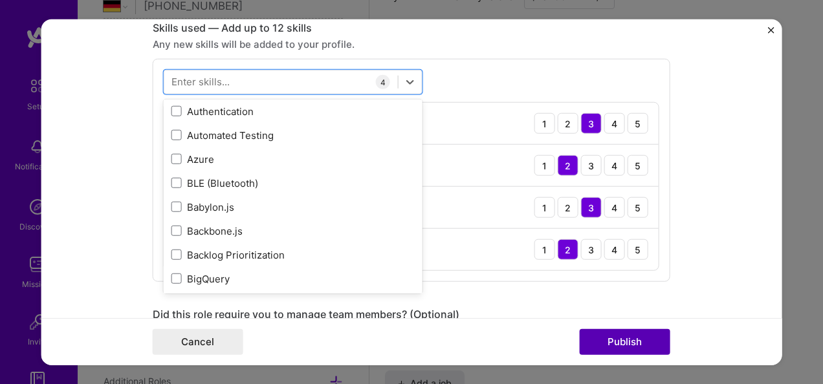
click at [631, 343] on button "Publish" at bounding box center [625, 342] width 91 height 26
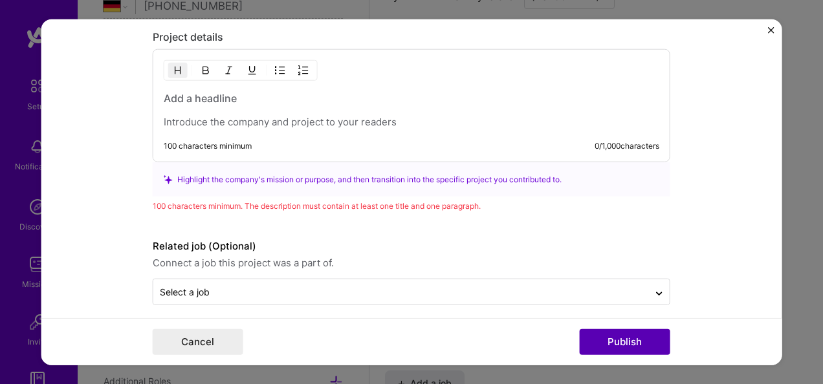
scroll to position [1199, 0]
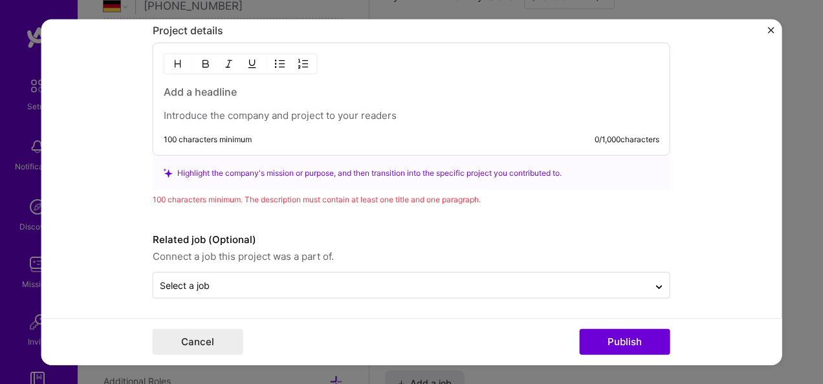
click at [192, 116] on p at bounding box center [411, 115] width 495 height 13
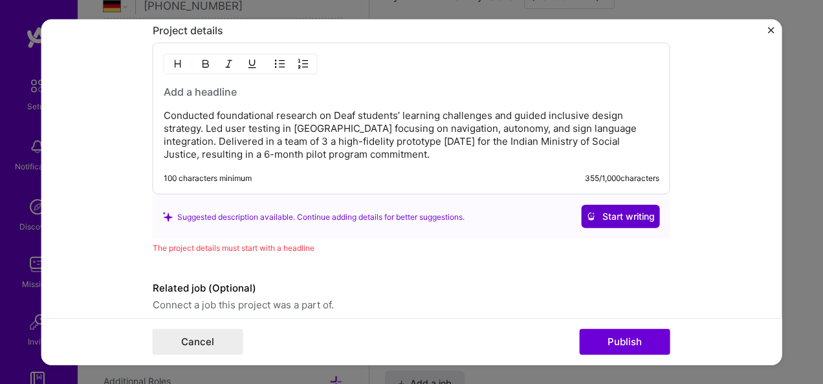
scroll to position [1247, 0]
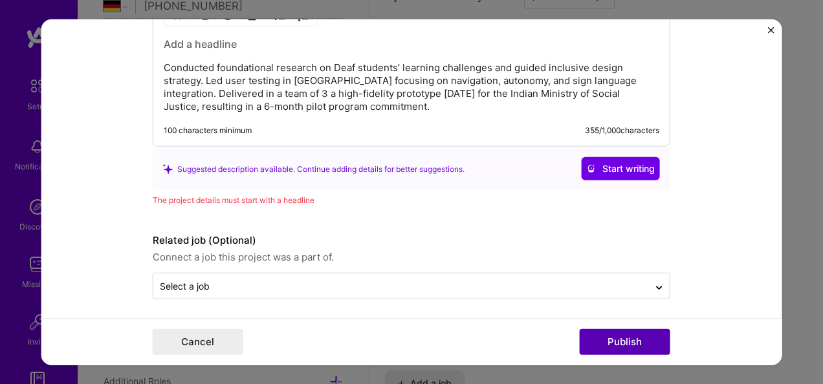
click at [603, 342] on button "Publish" at bounding box center [625, 342] width 91 height 26
click at [195, 41] on h3 at bounding box center [411, 44] width 495 height 14
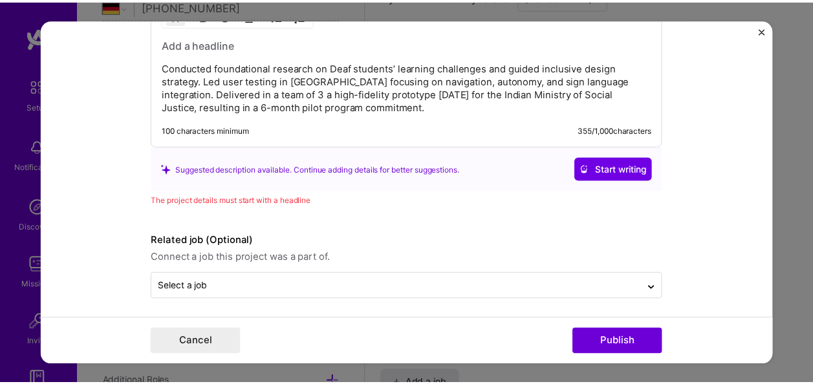
scroll to position [1232, 0]
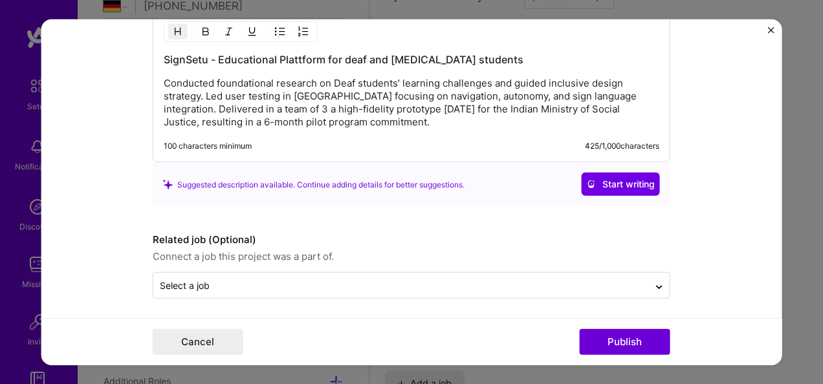
click at [347, 54] on h3 "SignSetu - Educational Plattform for deaf and [MEDICAL_DATA] students" at bounding box center [411, 59] width 495 height 14
click at [395, 56] on h3 "SignSetu - Educational Plattform for Deaf and [MEDICAL_DATA] students" at bounding box center [411, 59] width 495 height 14
click at [433, 55] on h3 "SignSetu - Educational Plattform for Deaf and [MEDICAL_DATA] students" at bounding box center [411, 59] width 495 height 14
click at [470, 55] on h3 "SignSetu - Educational Plattform for Deaf and [MEDICAL_DATA] students" at bounding box center [411, 59] width 495 height 14
click at [607, 338] on button "Publish" at bounding box center [625, 342] width 91 height 26
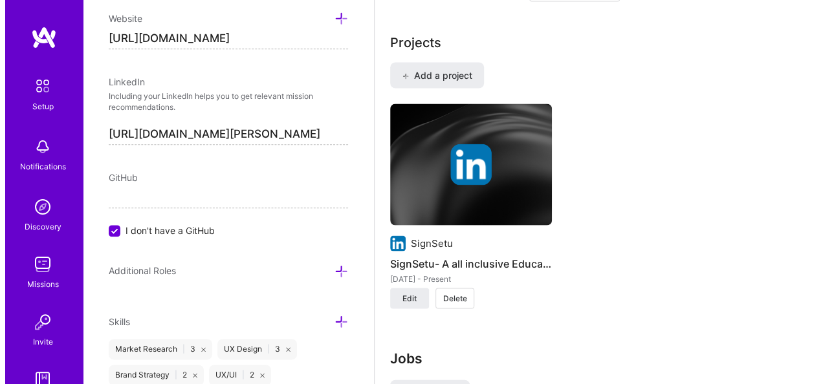
scroll to position [1284, 0]
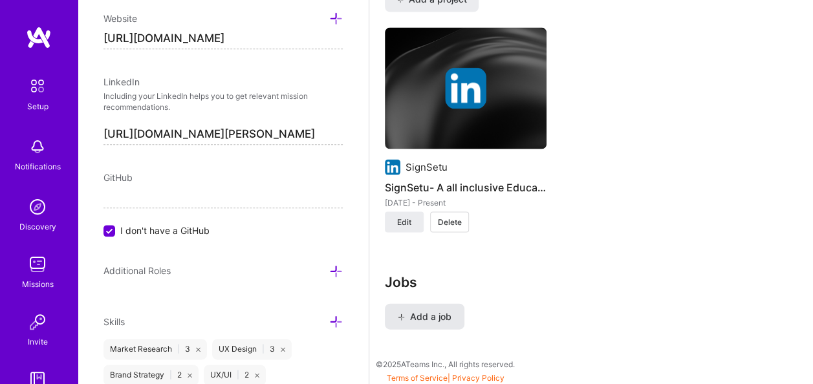
click at [446, 323] on button "Add a job" at bounding box center [425, 317] width 80 height 26
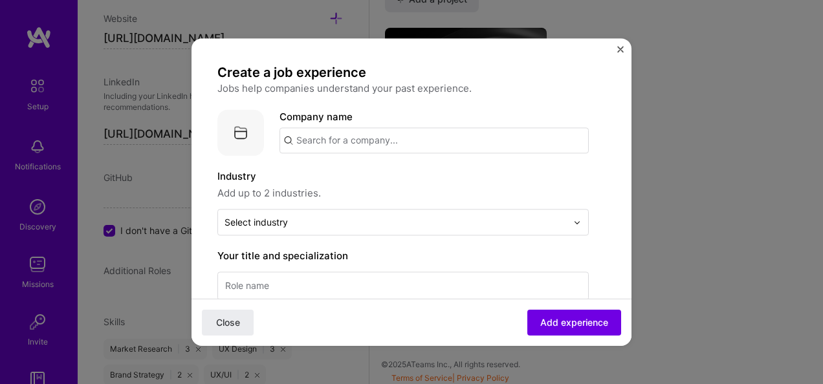
click at [331, 138] on input "text" at bounding box center [433, 140] width 309 height 26
click at [299, 144] on input "eyesquare" at bounding box center [433, 140] width 309 height 26
drag, startPoint x: 379, startPoint y: 147, endPoint x: 261, endPoint y: 179, distance: 122.1
click at [397, 179] on div "eye square GmbH" at bounding box center [399, 176] width 94 height 23
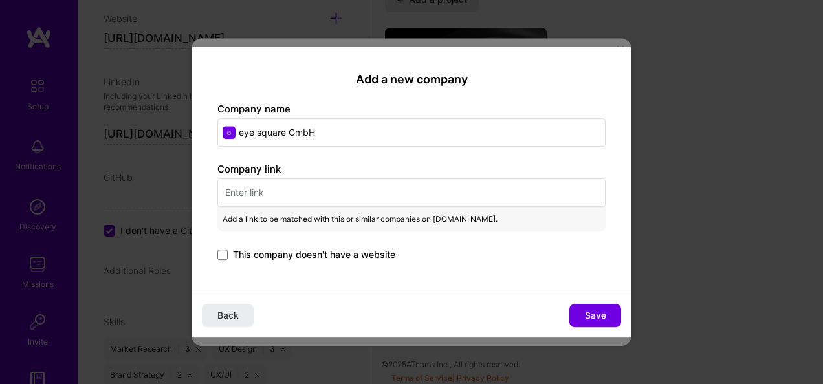
click at [252, 190] on input "text" at bounding box center [411, 193] width 388 height 28
paste input "[URL][DOMAIN_NAME]"
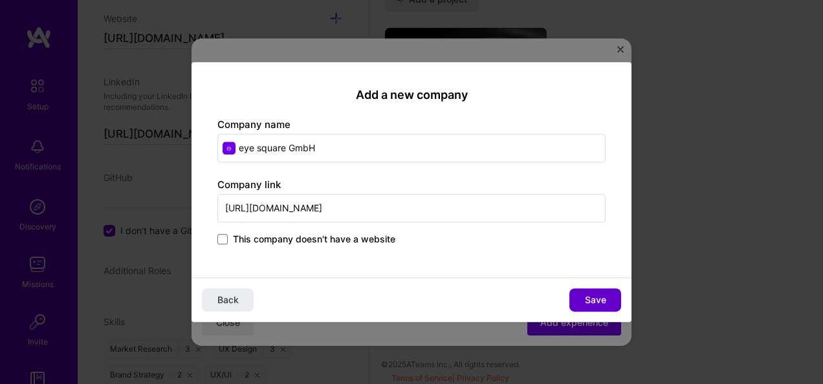
click at [603, 295] on span "Save" at bounding box center [595, 300] width 21 height 13
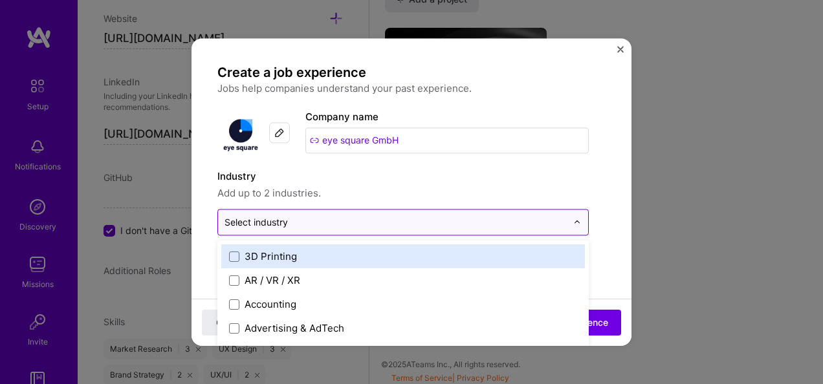
click at [349, 217] on input "text" at bounding box center [395, 222] width 342 height 14
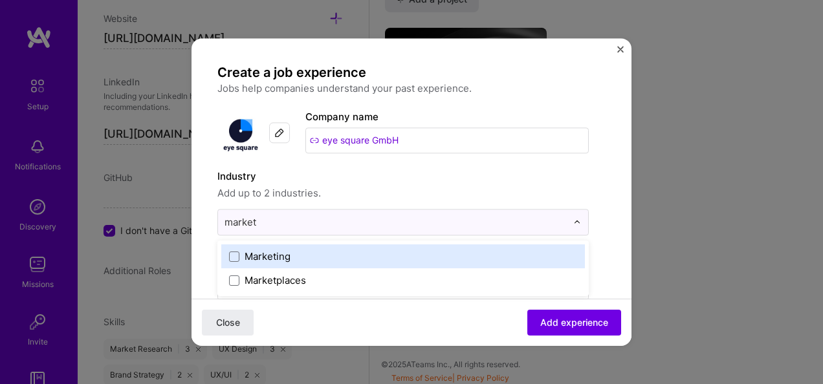
click at [281, 253] on div "Marketing" at bounding box center [267, 257] width 46 height 14
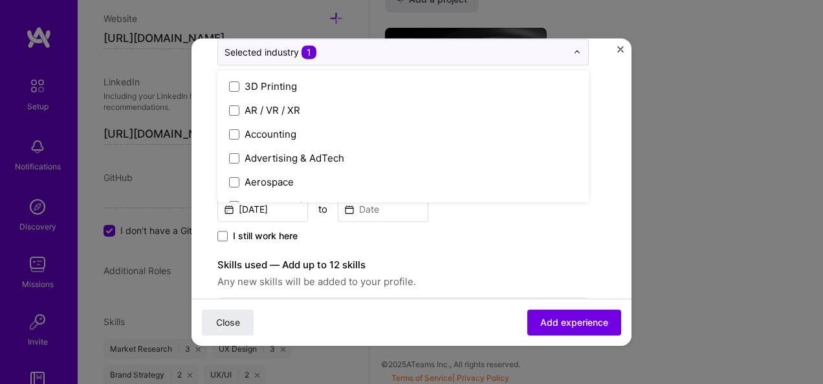
scroll to position [171, 0]
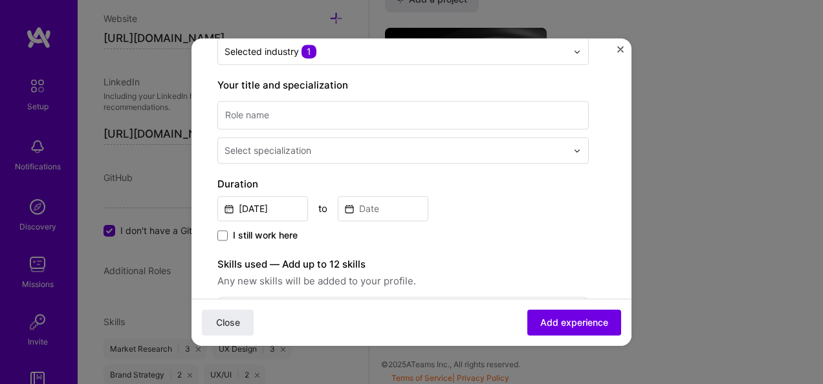
click at [539, 279] on span "Any new skills will be added to your profile." at bounding box center [402, 282] width 371 height 16
click at [317, 110] on input at bounding box center [402, 115] width 371 height 28
drag, startPoint x: 279, startPoint y: 115, endPoint x: 158, endPoint y: 126, distance: 121.5
click at [158, 126] on div "Create a job experience Jobs help companies understand your past experience. Co…" at bounding box center [411, 192] width 823 height 384
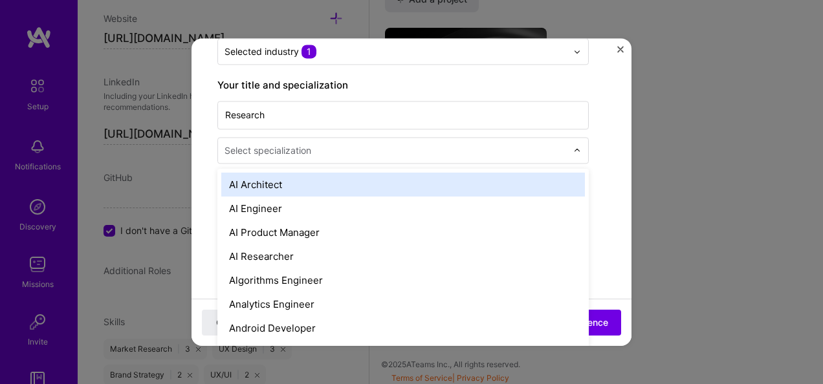
click at [368, 151] on input "text" at bounding box center [396, 151] width 345 height 14
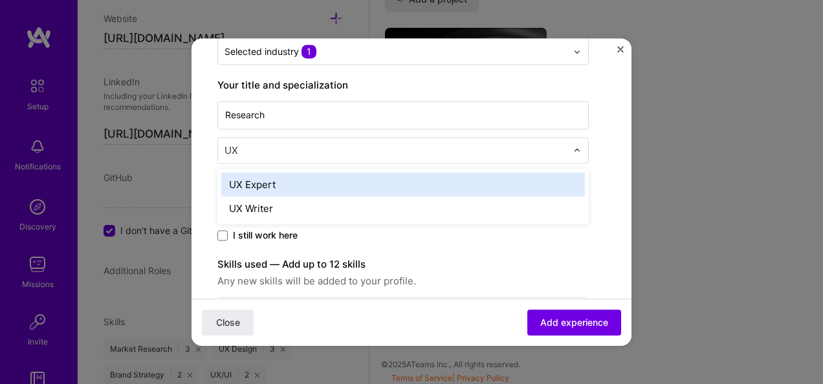
click at [288, 186] on div "UX Expert" at bounding box center [403, 185] width 364 height 24
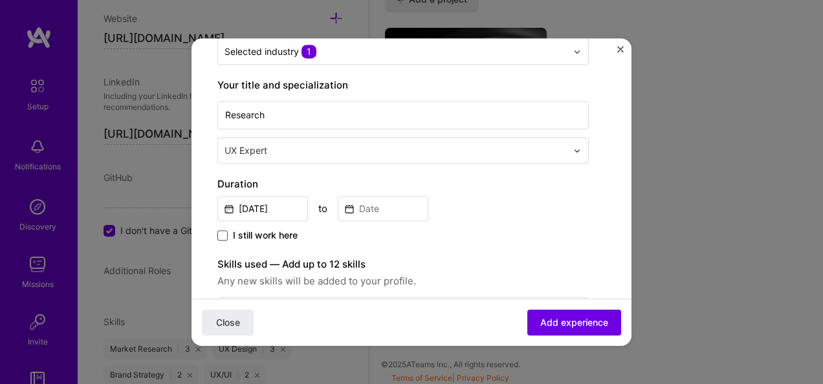
click at [220, 230] on span at bounding box center [222, 235] width 10 height 10
click at [0, 0] on input "I still work here" at bounding box center [0, 0] width 0 height 0
click at [287, 206] on input "[DATE]" at bounding box center [262, 208] width 91 height 25
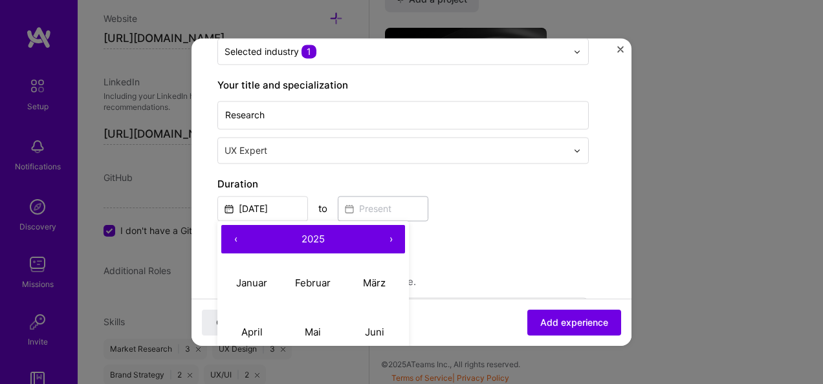
click at [237, 239] on button "‹" at bounding box center [235, 239] width 28 height 28
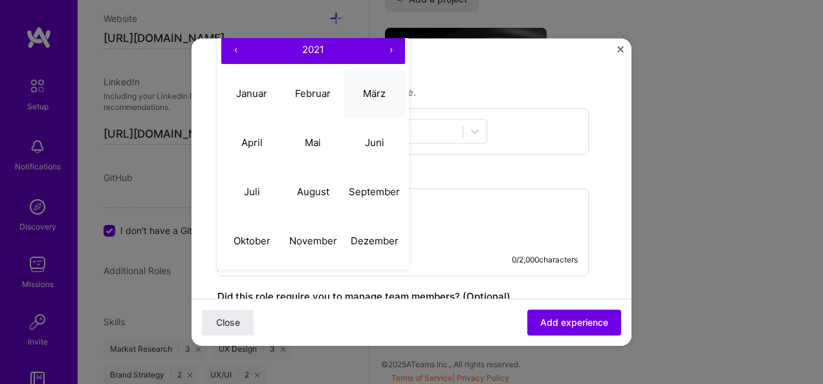
scroll to position [360, 0]
click at [309, 238] on abbr "November" at bounding box center [313, 241] width 48 height 12
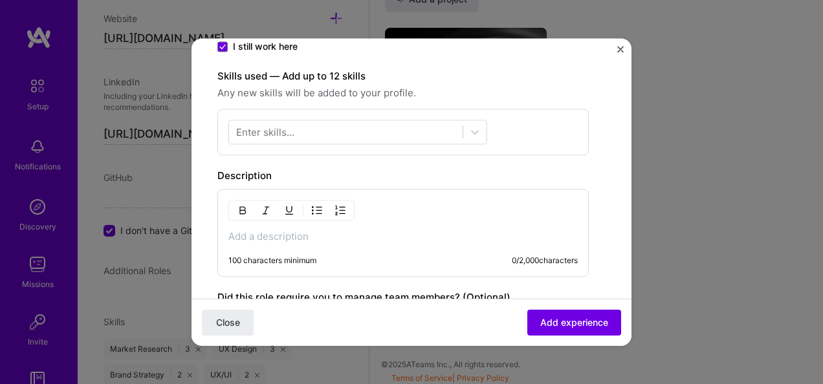
click at [292, 241] on div "100 characters minimum 0 / 2,000 characters" at bounding box center [402, 233] width 371 height 88
click at [259, 232] on p at bounding box center [402, 236] width 349 height 13
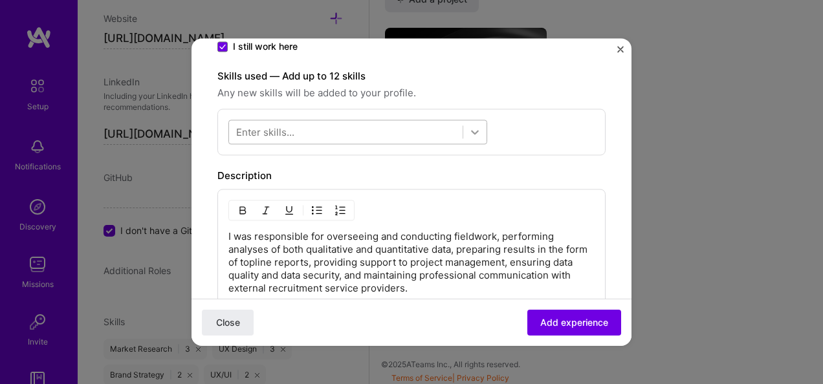
click at [479, 133] on icon at bounding box center [474, 131] width 13 height 13
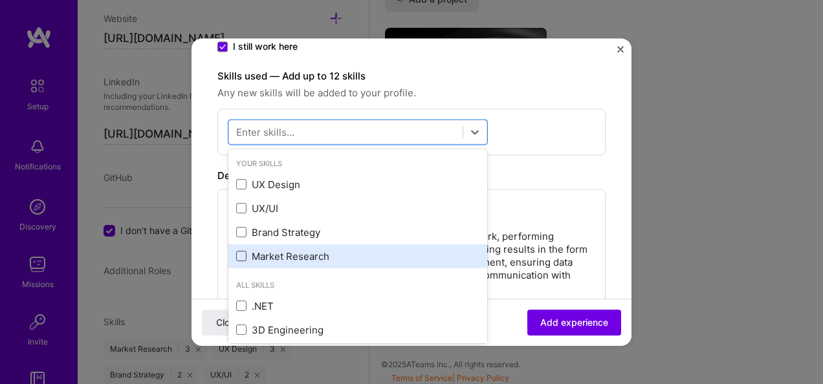
click at [243, 252] on span at bounding box center [241, 257] width 10 height 10
click at [0, 0] on input "checkbox" at bounding box center [0, 0] width 0 height 0
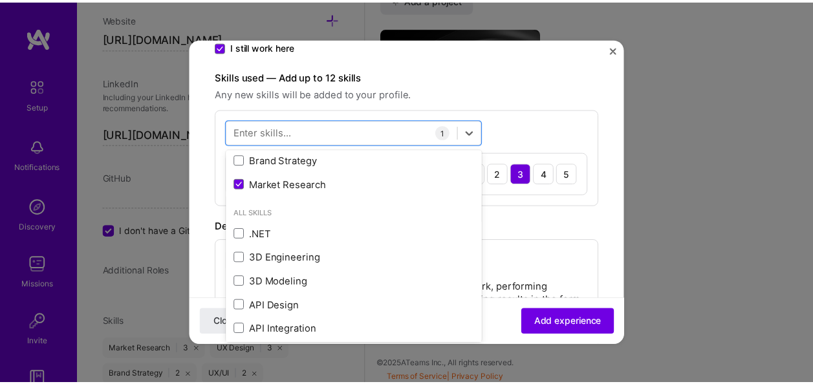
scroll to position [0, 0]
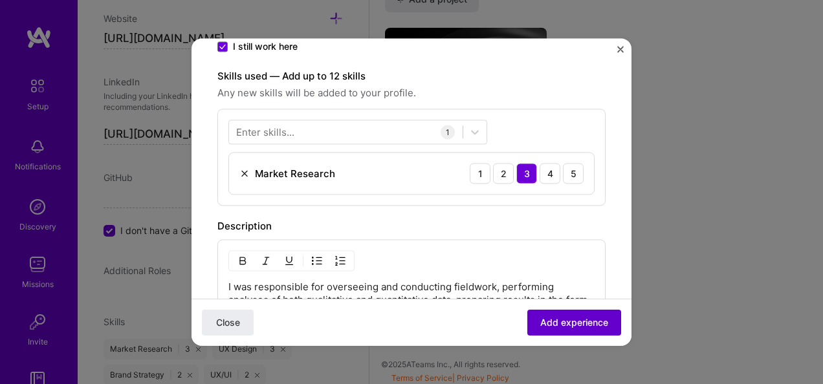
click at [541, 320] on span "Add experience" at bounding box center [574, 322] width 68 height 13
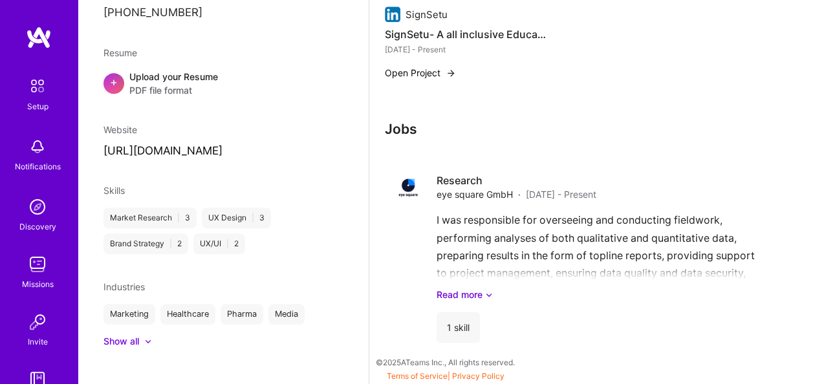
scroll to position [866, 0]
click at [494, 228] on div "I was responsible for overseeing and conducting fieldwork, performing analyses …" at bounding box center [599, 257] width 324 height 90
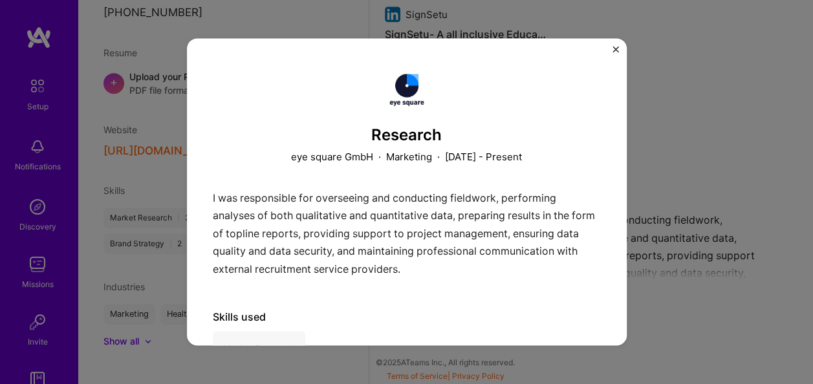
scroll to position [45, 0]
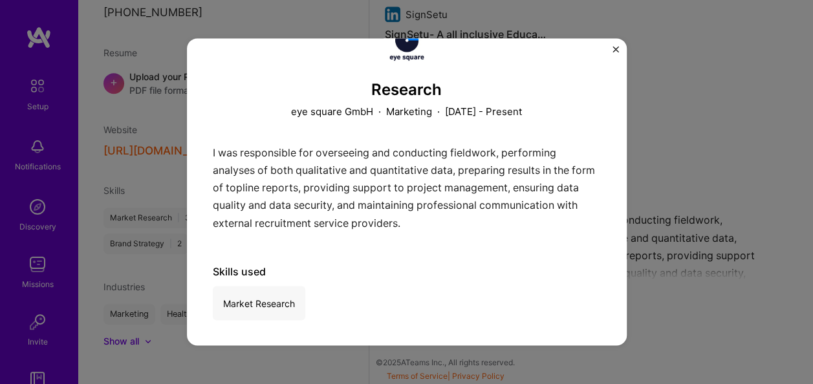
click at [613, 47] on img "Close" at bounding box center [616, 49] width 6 height 6
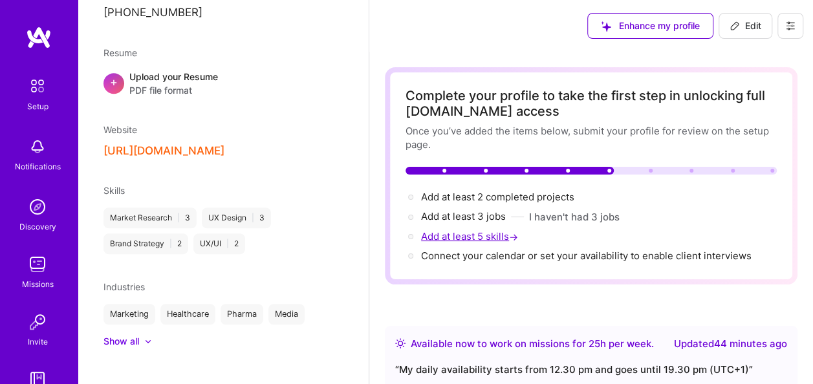
click at [477, 235] on span "Add at least 5 skills →" at bounding box center [471, 236] width 100 height 12
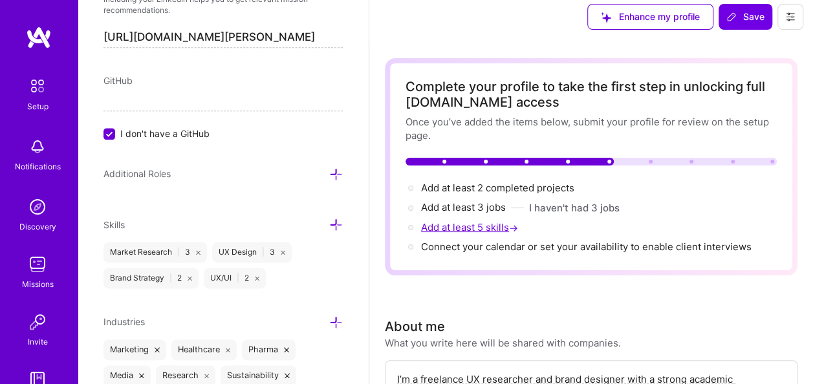
scroll to position [792, 0]
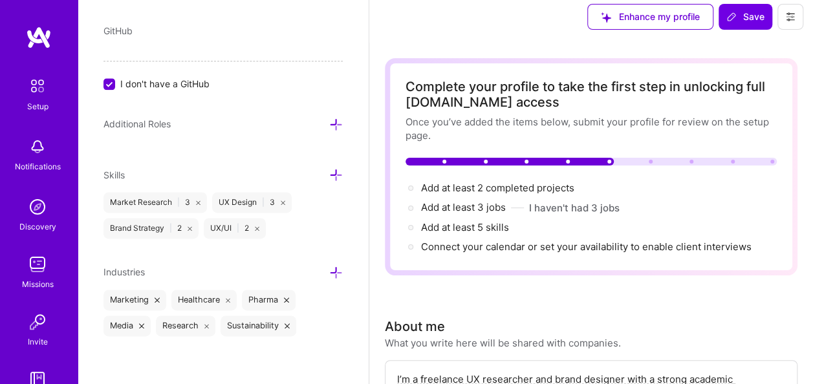
click at [330, 171] on icon at bounding box center [336, 175] width 14 height 14
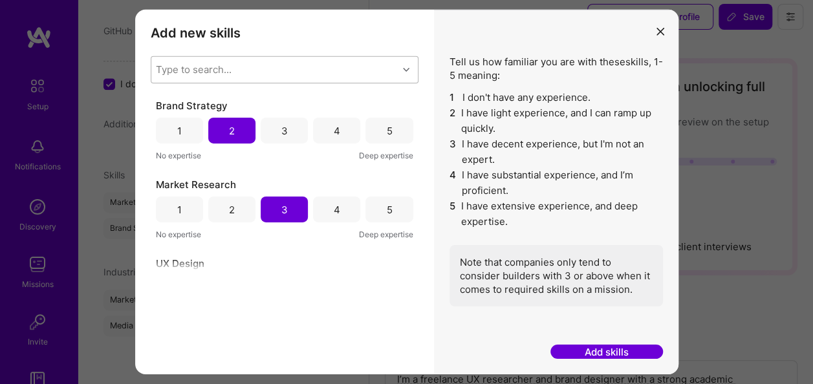
click at [317, 70] on div "Type to search..." at bounding box center [274, 70] width 246 height 26
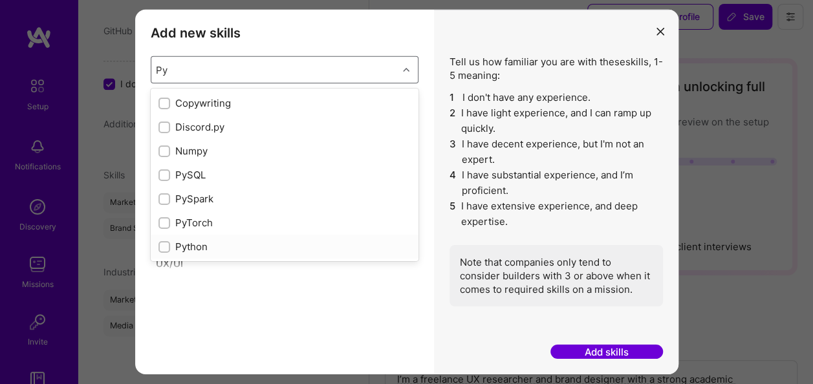
click at [182, 248] on div "Python" at bounding box center [284, 247] width 252 height 14
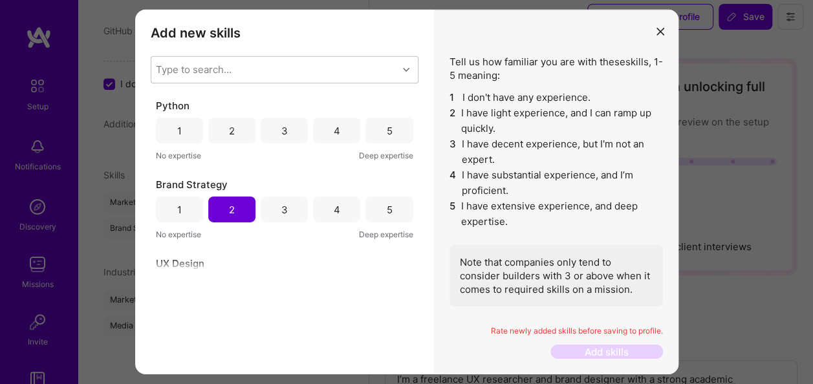
click at [292, 346] on div "Add new skills Tell us how familiar you are with given skills, using between 1 …" at bounding box center [284, 192] width 299 height 365
click at [277, 131] on div "3" at bounding box center [284, 131] width 47 height 26
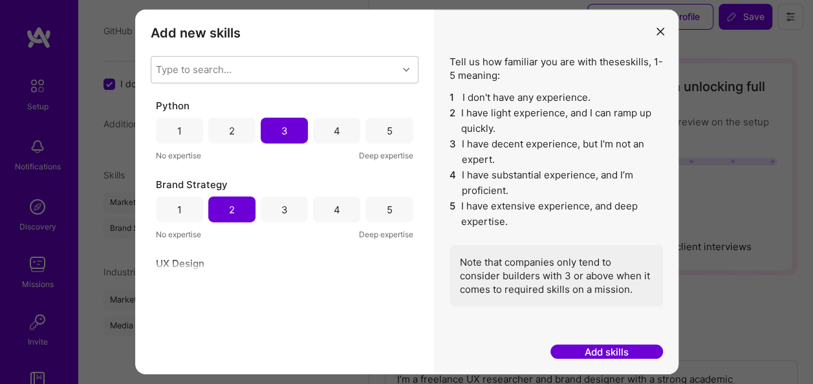
click at [620, 354] on button "Add skills" at bounding box center [606, 352] width 113 height 15
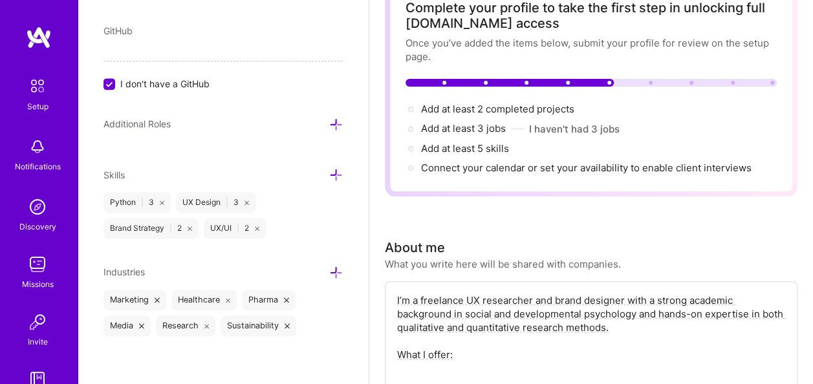
scroll to position [87, 0]
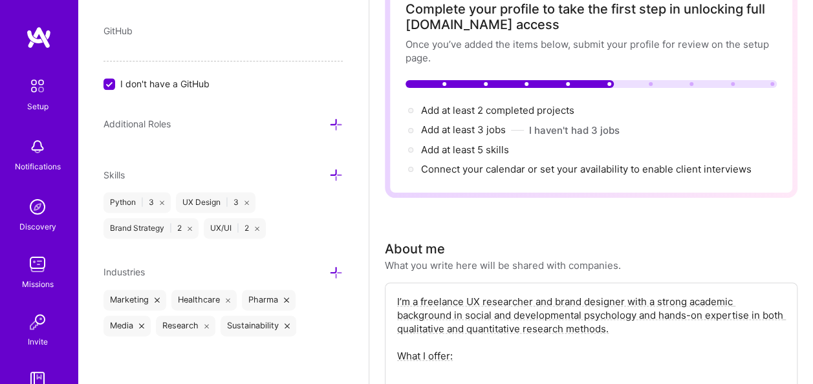
click at [329, 171] on icon at bounding box center [336, 175] width 14 height 14
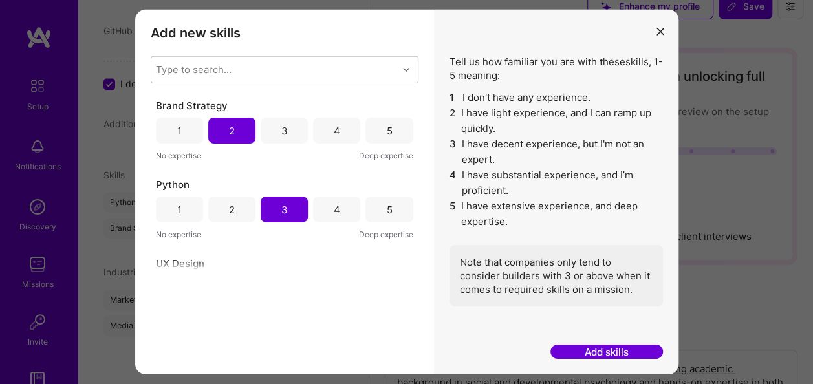
scroll to position [16, 0]
click at [231, 63] on div "Type to search..." at bounding box center [194, 70] width 76 height 14
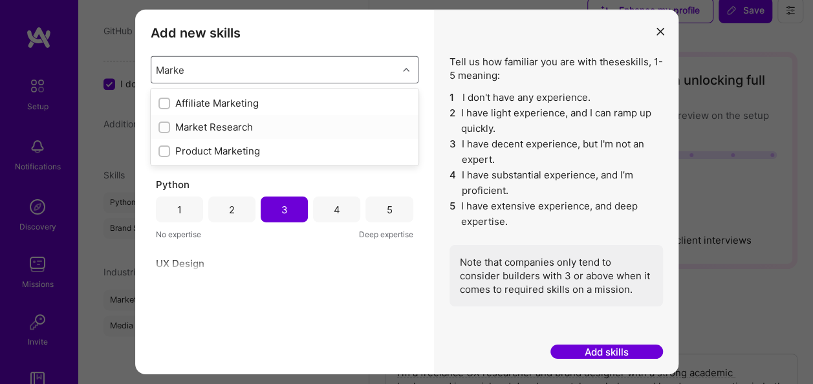
click at [162, 123] on input "modal" at bounding box center [165, 127] width 9 height 9
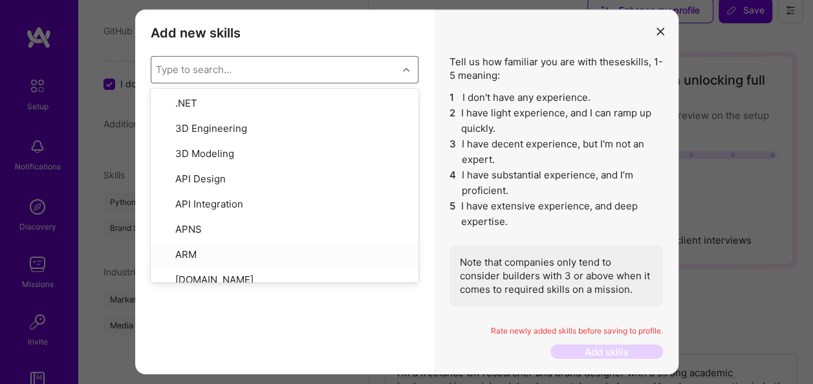
click at [264, 357] on div "Add new skills Tell us how familiar you are with given skills, using between 1 …" at bounding box center [284, 192] width 299 height 365
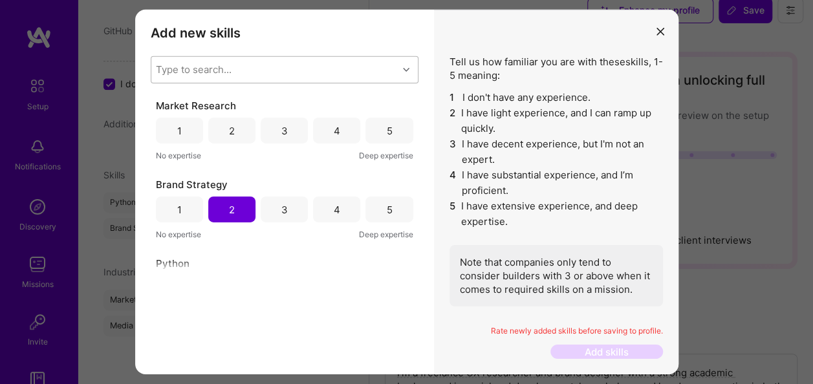
click at [285, 129] on div "3" at bounding box center [284, 131] width 47 height 26
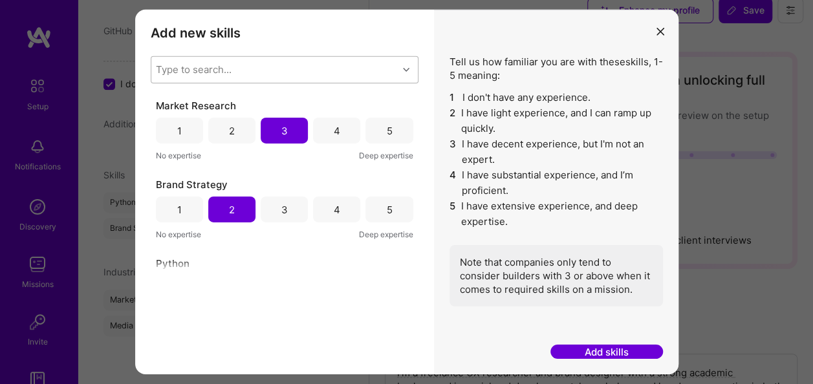
click at [600, 352] on button "Add skills" at bounding box center [606, 352] width 113 height 15
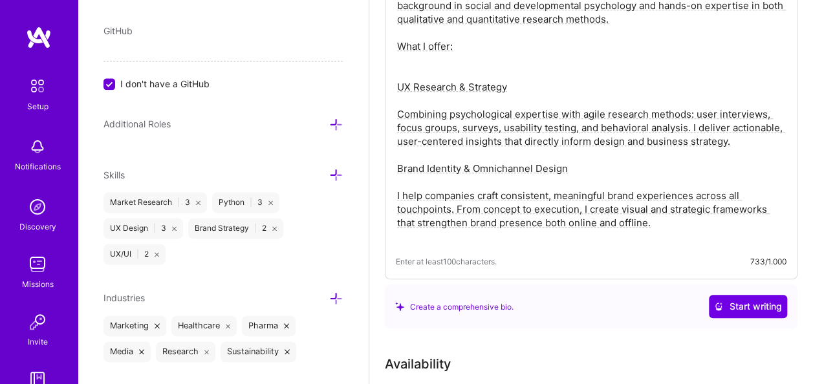
scroll to position [378, 0]
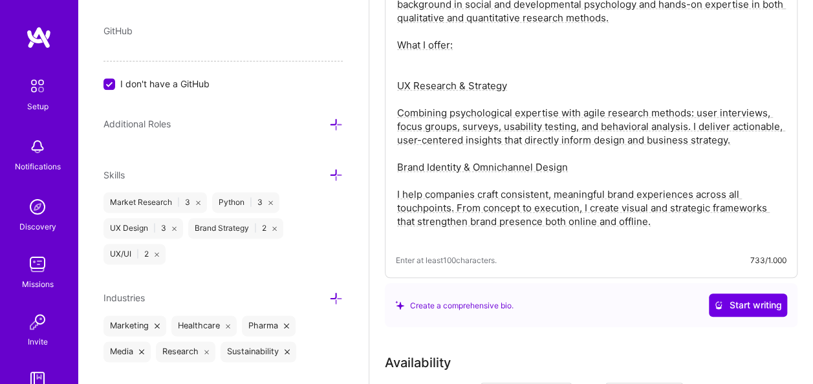
click at [329, 169] on icon at bounding box center [336, 175] width 14 height 14
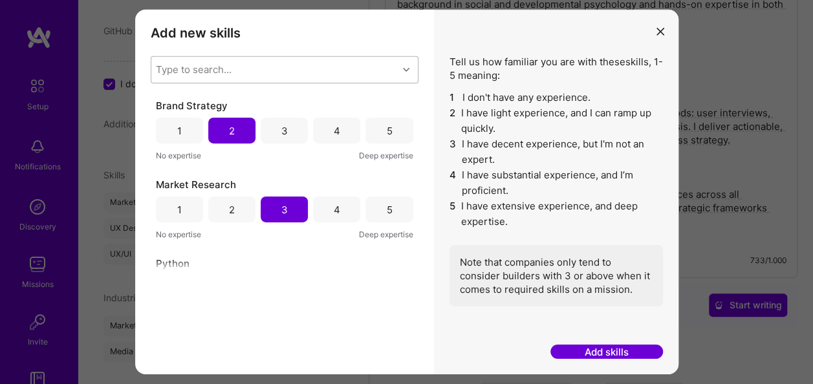
click at [238, 72] on div "Type to search..." at bounding box center [274, 70] width 246 height 26
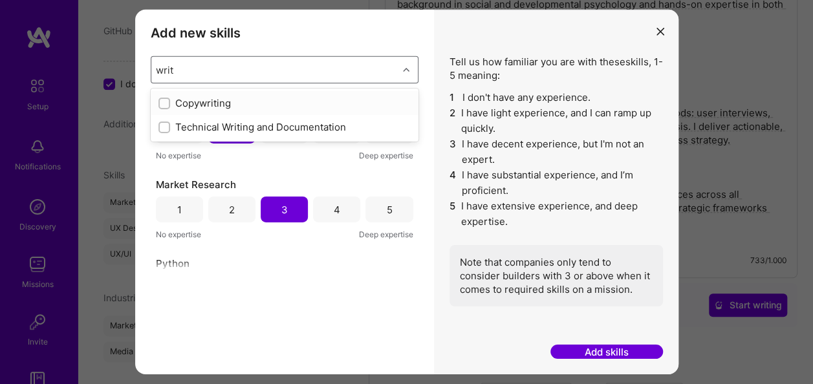
click at [164, 102] on input "modal" at bounding box center [165, 103] width 9 height 9
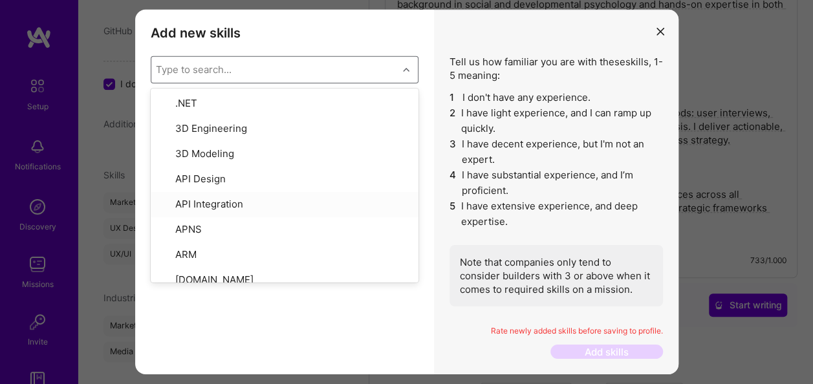
click at [325, 347] on div "Add new skills Tell us how familiar you are with given skills, using between 1 …" at bounding box center [284, 192] width 299 height 365
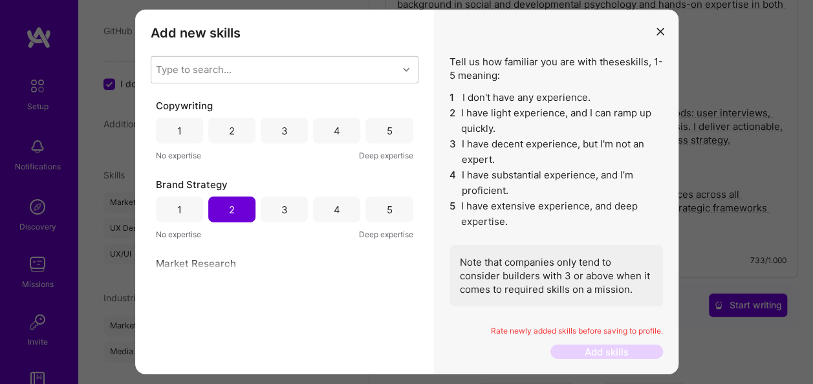
click at [323, 131] on div "4" at bounding box center [336, 131] width 47 height 26
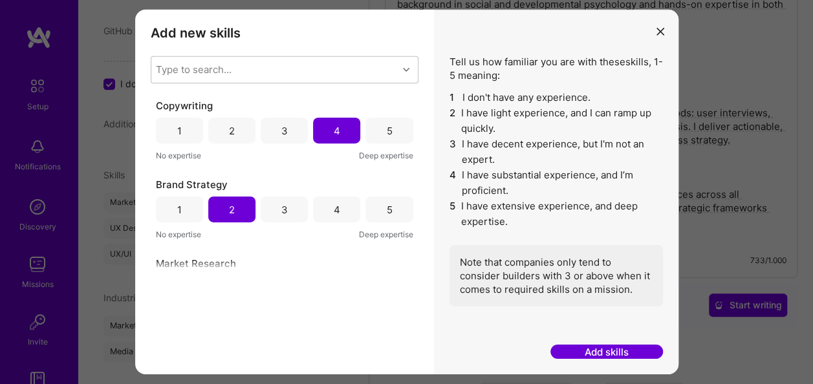
click at [582, 354] on button "Add skills" at bounding box center [606, 352] width 113 height 15
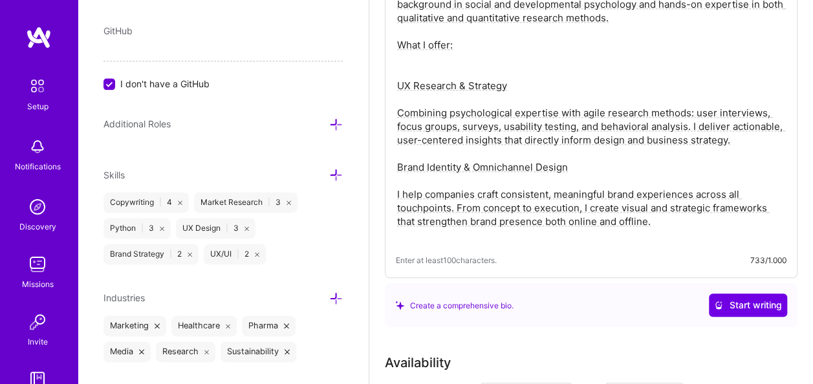
click at [180, 201] on icon at bounding box center [180, 203] width 5 height 5
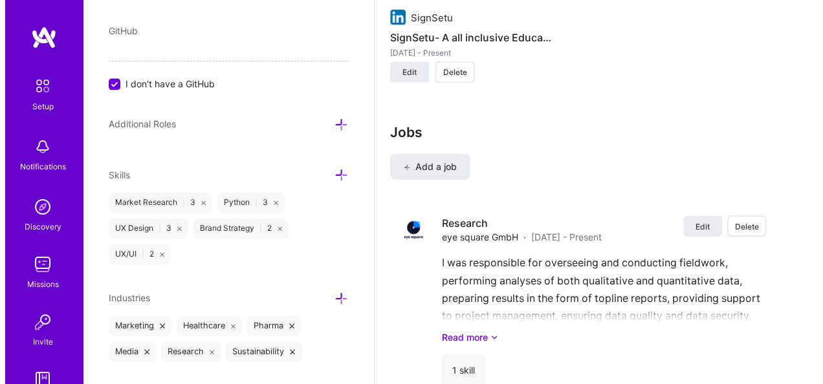
scroll to position [1455, 0]
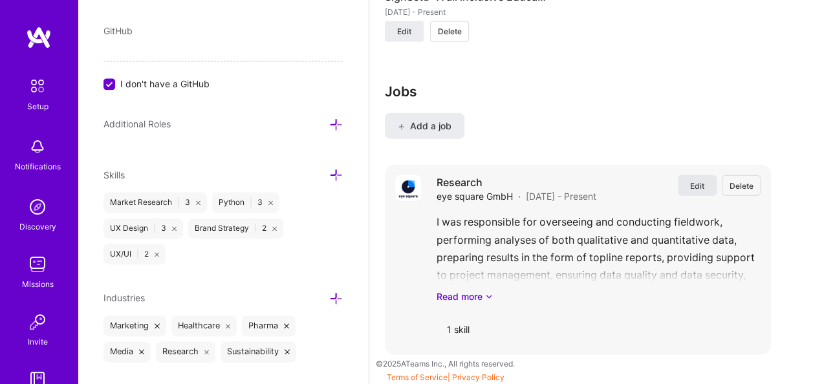
click at [704, 182] on span "Edit" at bounding box center [697, 185] width 14 height 11
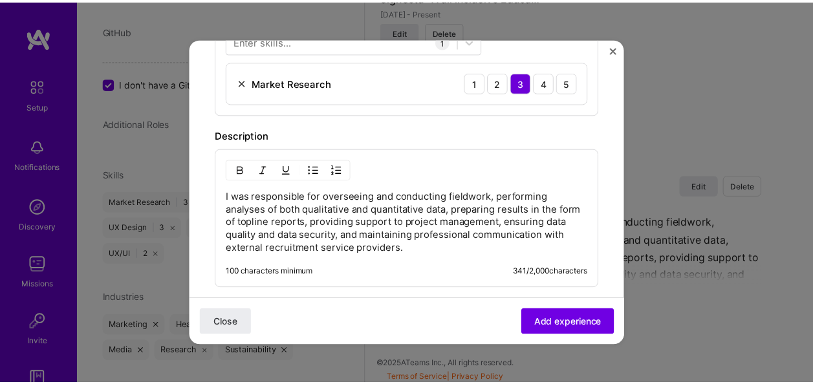
scroll to position [453, 0]
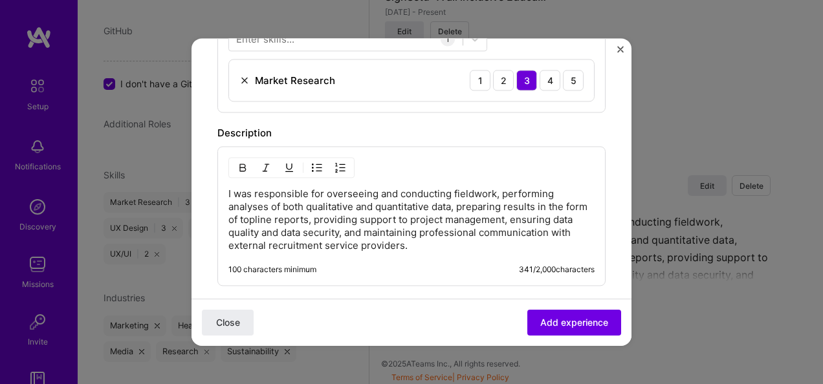
click at [233, 190] on p "I was responsible for overseeing and conducting fieldwork, performing analyses …" at bounding box center [411, 220] width 366 height 65
click at [561, 321] on span "Add experience" at bounding box center [574, 322] width 68 height 13
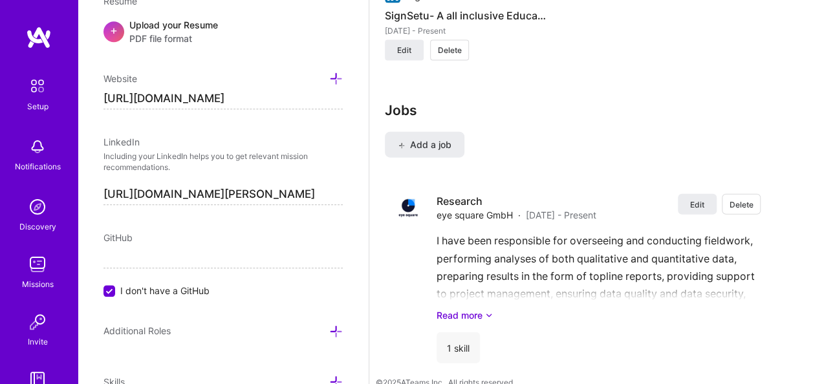
scroll to position [1455, 0]
